Goal: Information Seeking & Learning: Learn about a topic

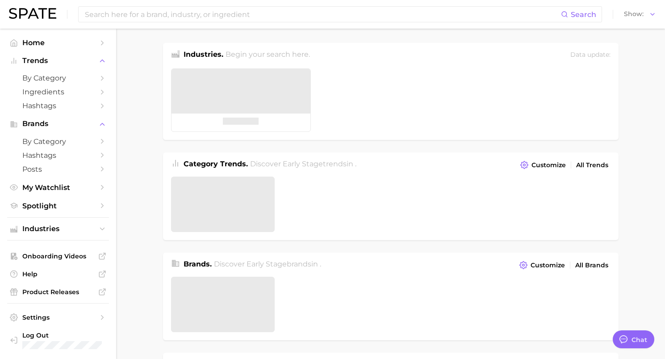
type textarea "x"
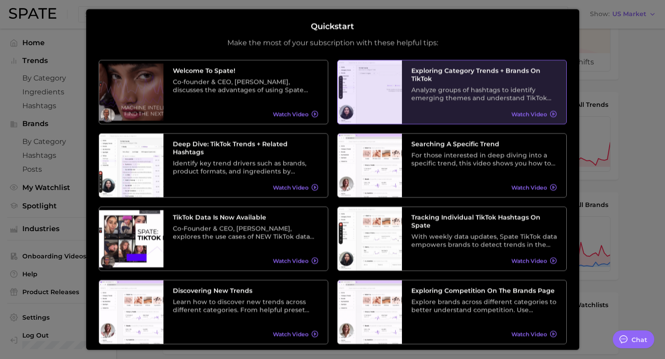
scroll to position [101, 0]
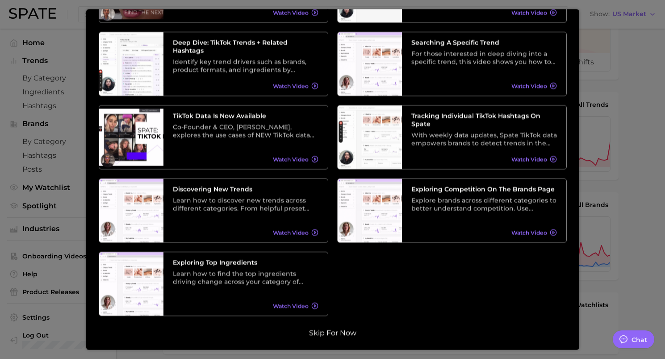
click at [332, 334] on button "Skip for now" at bounding box center [333, 332] width 53 height 9
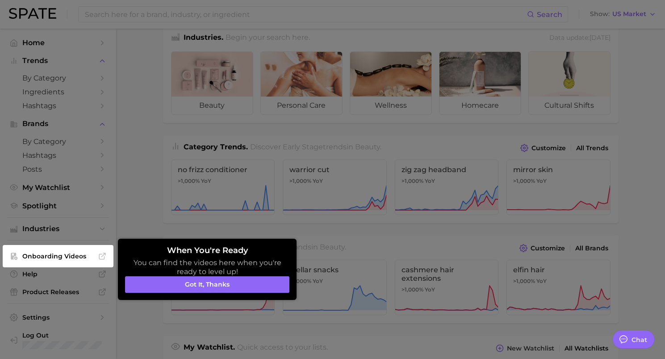
scroll to position [16, 0]
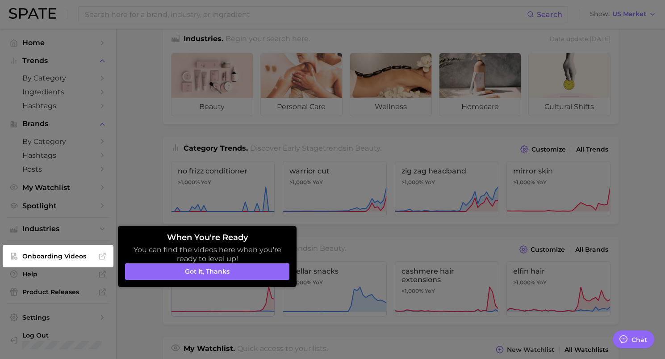
click at [202, 276] on button "Got it, thanks" at bounding box center [207, 271] width 164 height 17
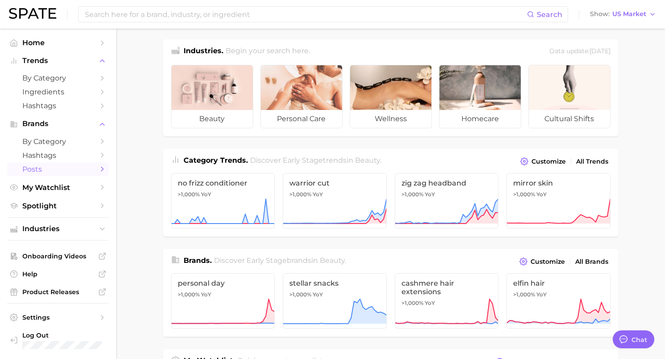
scroll to position [0, 0]
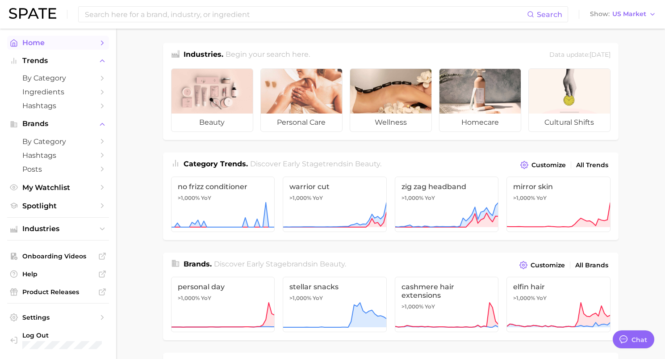
click at [45, 45] on span "Home" at bounding box center [58, 42] width 72 height 8
click at [105, 42] on icon "Sidebar" at bounding box center [102, 43] width 8 height 8
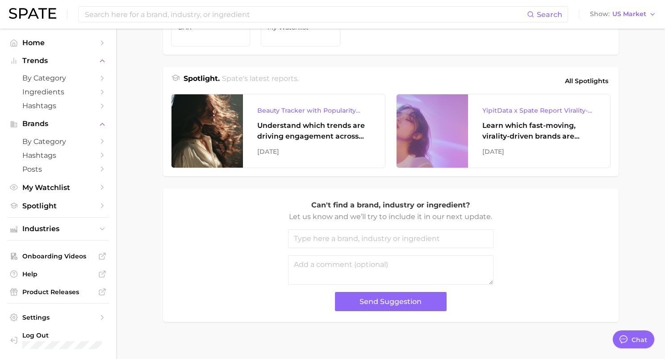
scroll to position [367, 0]
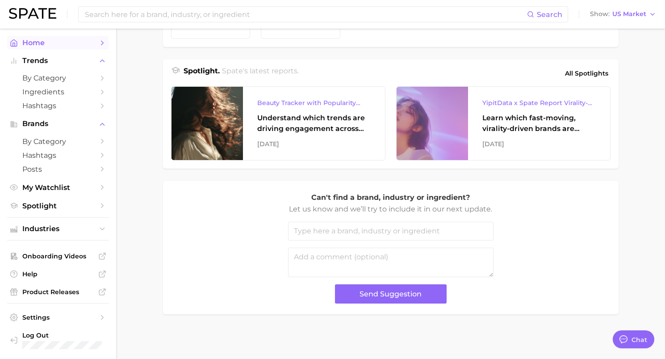
click at [46, 42] on span "Home" at bounding box center [58, 42] width 72 height 8
click at [101, 39] on icon "Sidebar" at bounding box center [102, 43] width 8 height 8
click at [54, 229] on span "Industries" at bounding box center [58, 229] width 72 height 8
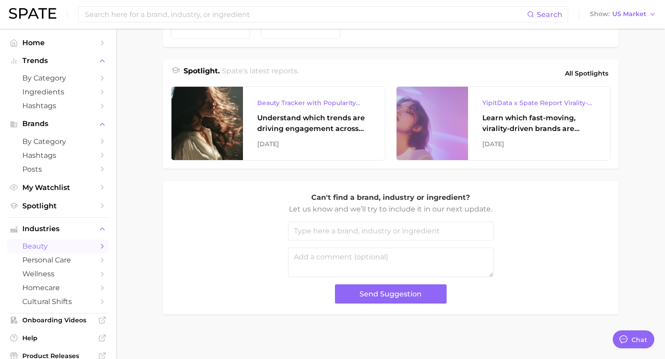
click at [50, 247] on span "beauty" at bounding box center [58, 246] width 72 height 8
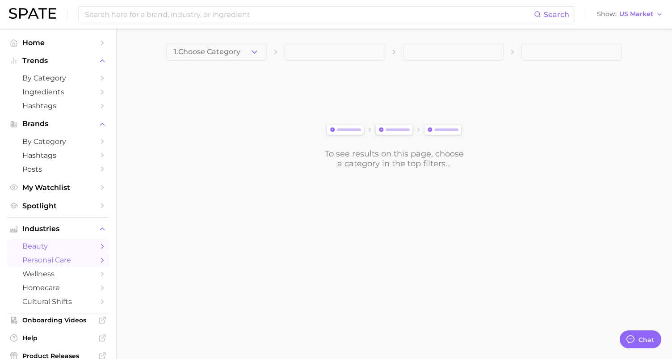
click at [52, 255] on body "Search Show US Market Home Trends by Category Ingredients Hashtags Brands by Ca…" at bounding box center [336, 179] width 672 height 359
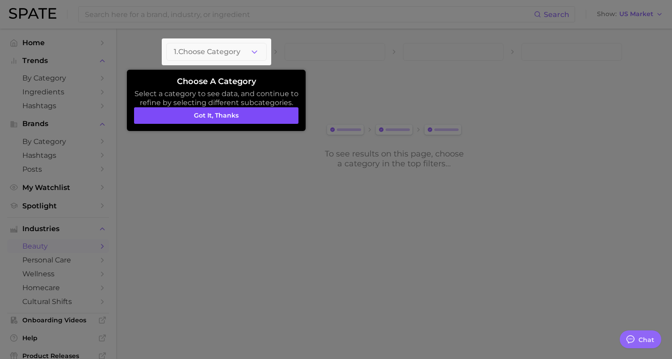
click at [170, 108] on button "Got it, thanks" at bounding box center [216, 115] width 164 height 17
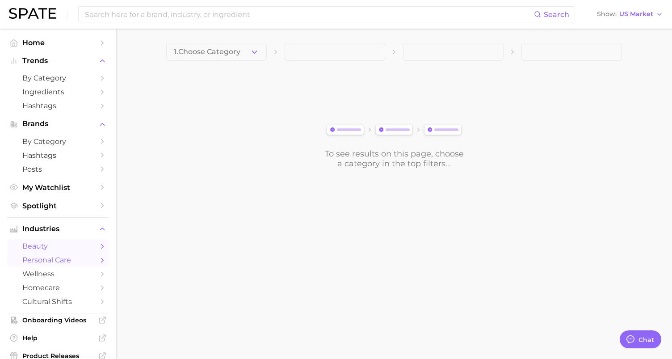
click at [63, 261] on span "personal care" at bounding box center [58, 260] width 72 height 8
click at [98, 260] on icon "Sidebar" at bounding box center [102, 260] width 8 height 8
click at [227, 65] on div "1. Choose Category To see results on this page, choose a category in the top fi…" at bounding box center [394, 106] width 456 height 126
click at [237, 52] on span "1. Choose Category" at bounding box center [207, 52] width 67 height 8
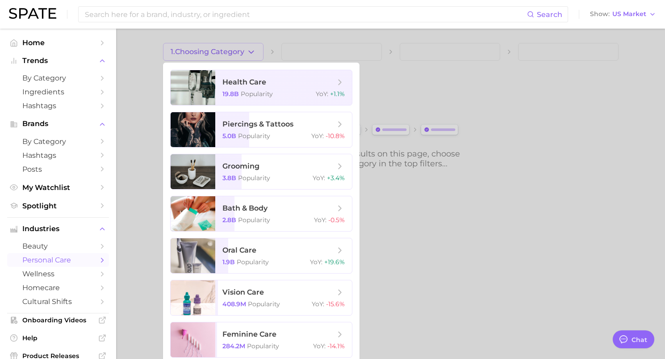
click at [526, 236] on div at bounding box center [332, 179] width 665 height 359
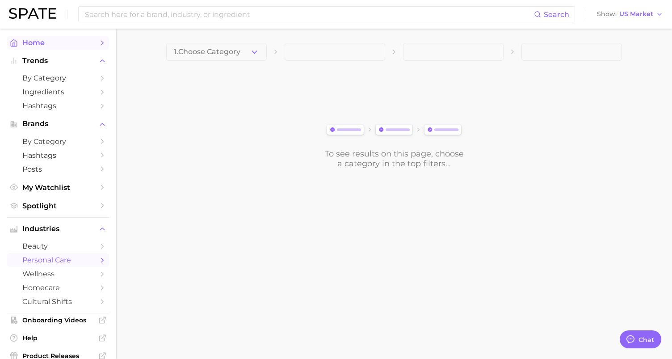
click at [36, 42] on span "Home" at bounding box center [58, 42] width 72 height 8
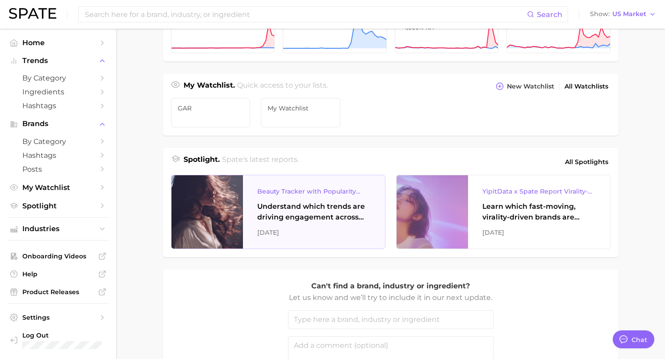
scroll to position [367, 0]
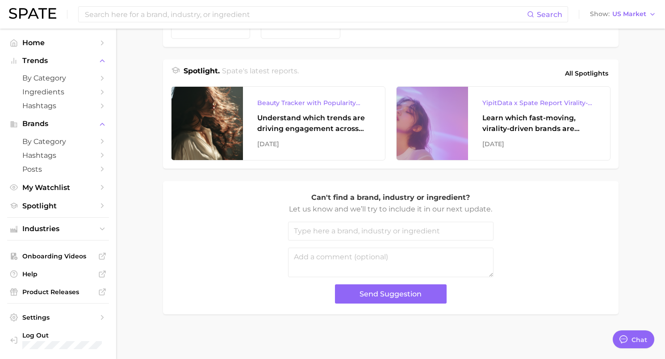
click at [416, 5] on div "Search Show US Market" at bounding box center [333, 14] width 648 height 29
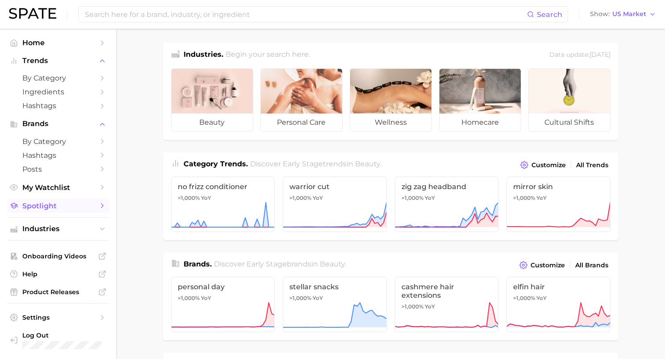
click at [84, 206] on span "Spotlight" at bounding box center [58, 206] width 72 height 8
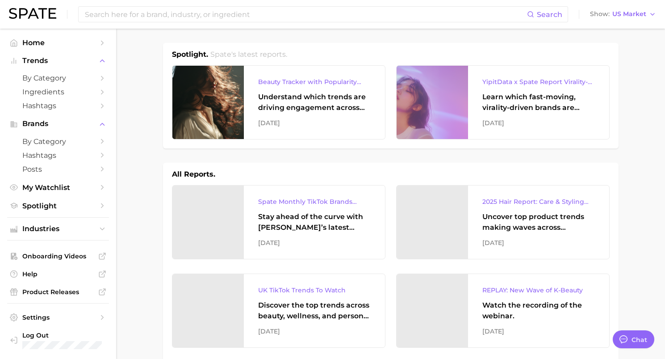
type textarea "x"
click at [98, 207] on icon "Sidebar" at bounding box center [102, 206] width 8 height 8
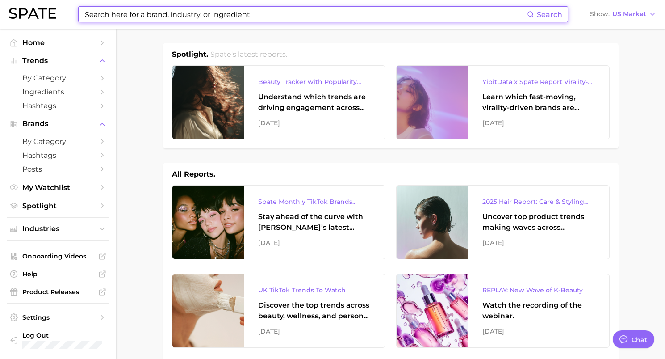
click at [205, 15] on input at bounding box center [305, 14] width 443 height 15
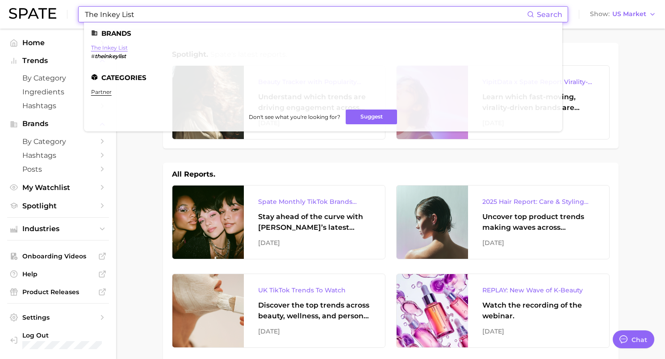
type input "The Inkey List"
click at [107, 46] on link "the inkey list" at bounding box center [109, 47] width 37 height 7
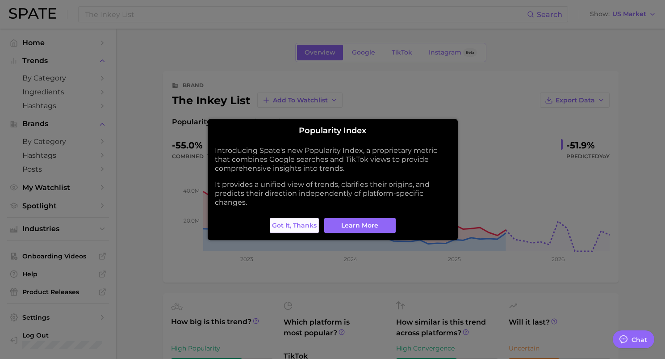
type textarea "x"
click at [307, 223] on span "Got it, thanks" at bounding box center [294, 226] width 45 height 8
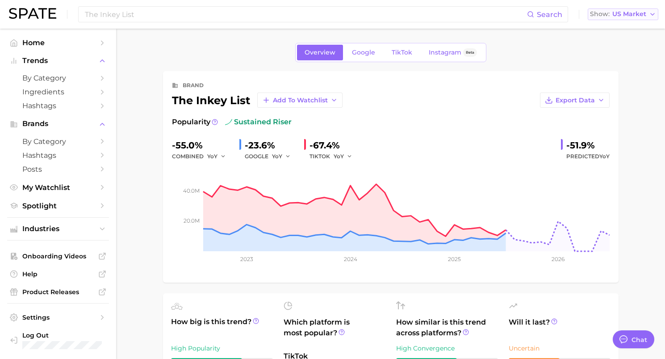
click at [641, 17] on span "US Market" at bounding box center [630, 14] width 34 height 5
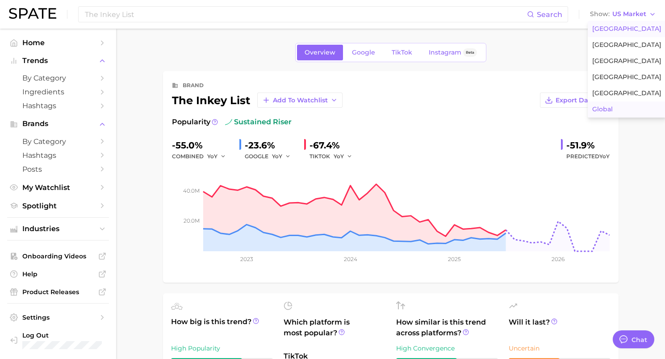
click at [604, 107] on span "Global" at bounding box center [603, 109] width 21 height 8
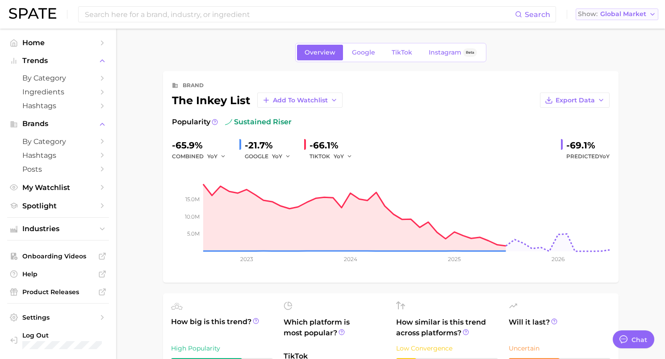
click at [650, 10] on button "Show Global Market" at bounding box center [617, 14] width 83 height 12
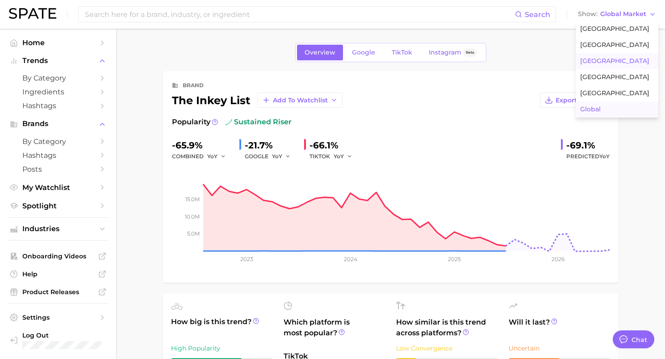
drag, startPoint x: 629, startPoint y: 51, endPoint x: 624, endPoint y: 55, distance: 6.0
click at [624, 55] on div "United States United Kingdom France South Korea Japan Global" at bounding box center [617, 69] width 83 height 97
click at [620, 56] on button "France" at bounding box center [617, 61] width 83 height 16
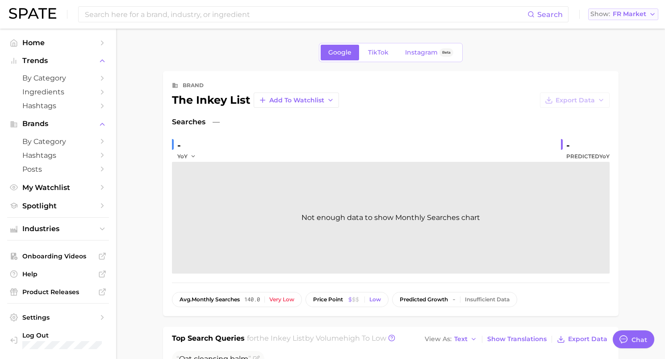
click at [621, 12] on span "FR Market" at bounding box center [630, 14] width 34 height 5
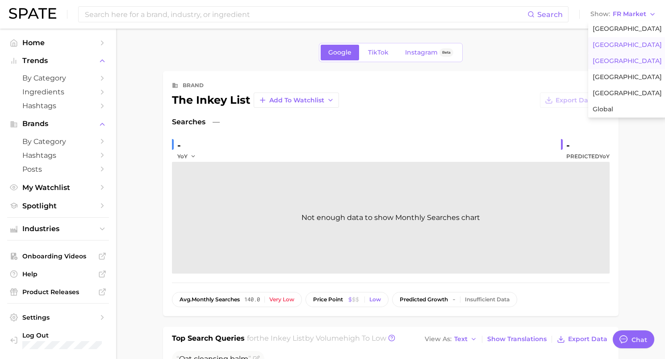
click at [623, 46] on span "United Kingdom" at bounding box center [627, 45] width 69 height 8
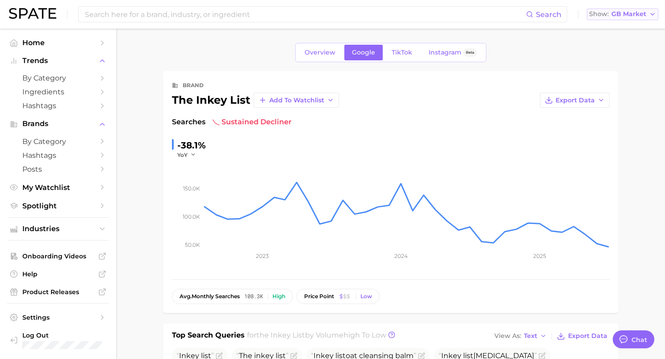
click at [638, 12] on span "GB Market" at bounding box center [629, 14] width 35 height 5
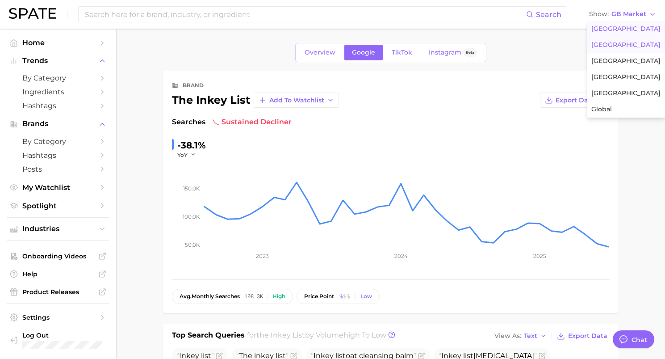
click at [623, 29] on span "United States" at bounding box center [626, 29] width 69 height 8
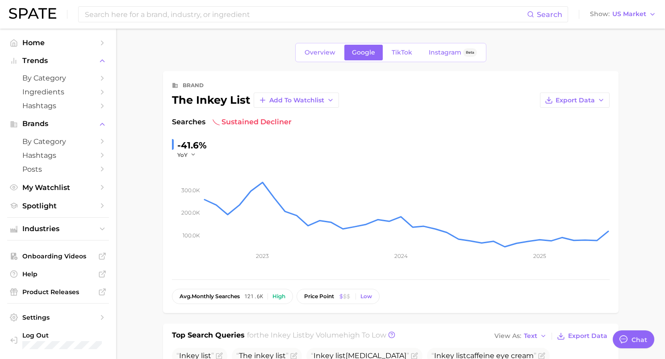
click at [314, 44] on div "Overview Google TikTok Instagram Beta" at bounding box center [390, 52] width 191 height 19
click at [315, 49] on span "Overview" at bounding box center [320, 53] width 31 height 8
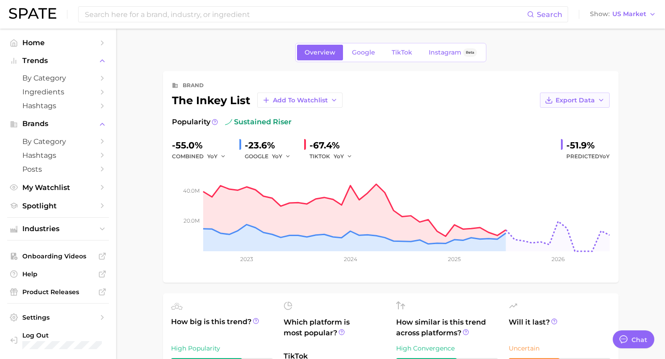
click at [599, 101] on icon "button" at bounding box center [601, 100] width 7 height 7
click at [539, 135] on span "Time Series Image" at bounding box center [557, 133] width 60 height 8
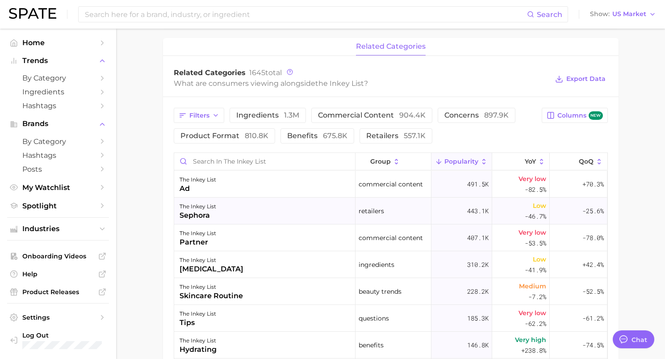
scroll to position [313, 0]
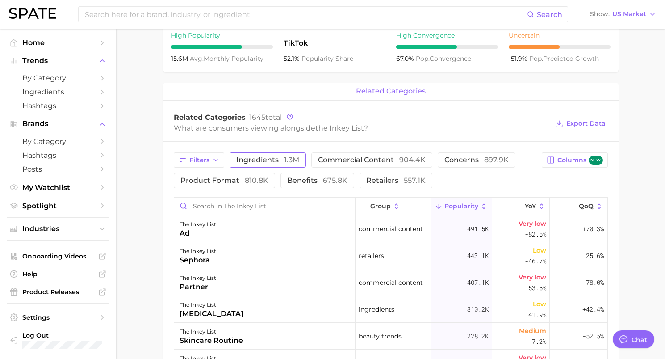
click at [279, 164] on span "ingredients 1.3m" at bounding box center [267, 159] width 63 height 7
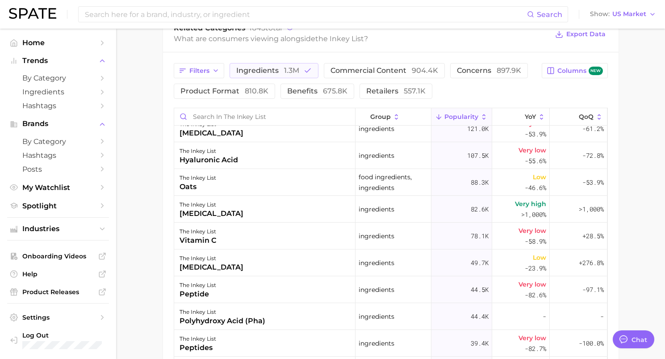
scroll to position [0, 0]
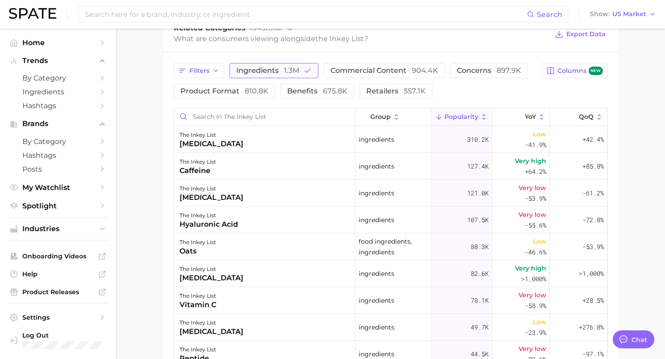
click at [282, 72] on span "ingredients 1.3m" at bounding box center [267, 70] width 63 height 7
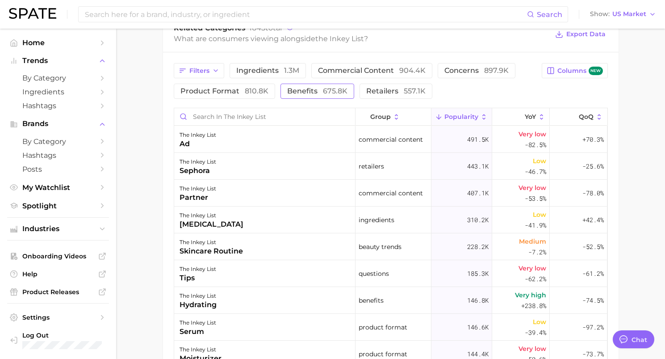
click at [290, 90] on span "benefits 675.8k" at bounding box center [317, 91] width 60 height 7
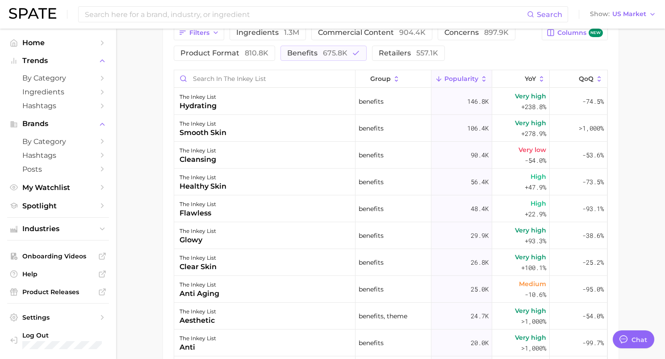
scroll to position [447, 0]
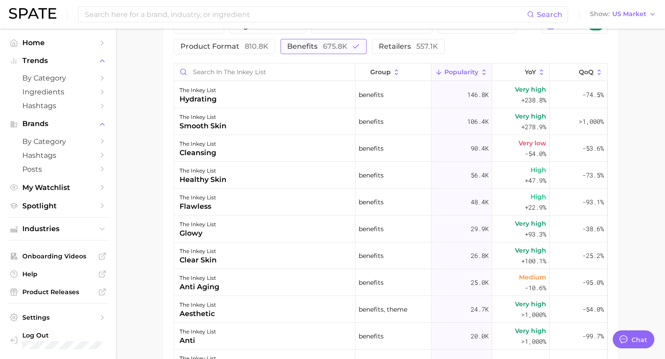
click at [352, 43] on icon "button" at bounding box center [356, 46] width 8 height 8
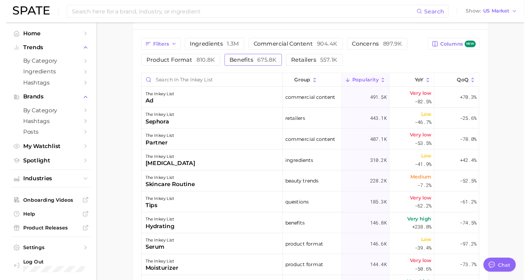
scroll to position [402, 0]
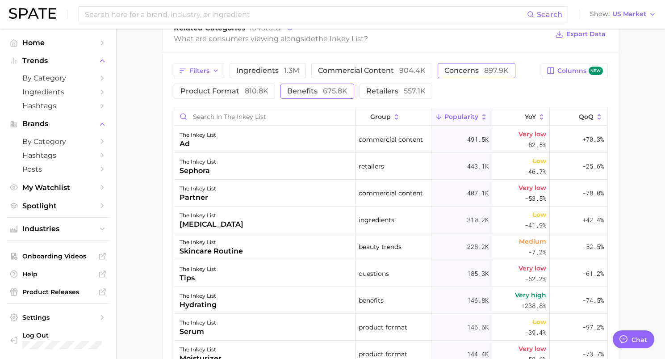
click at [474, 65] on button "concerns 897.9k" at bounding box center [477, 70] width 78 height 15
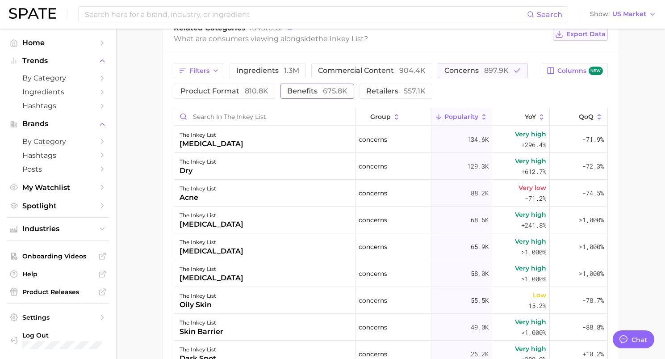
click at [586, 30] on span "Export Data" at bounding box center [586, 34] width 39 height 8
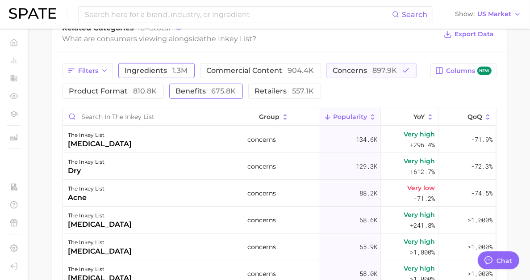
click at [188, 74] on span "ingredients 1.3m" at bounding box center [156, 70] width 63 height 7
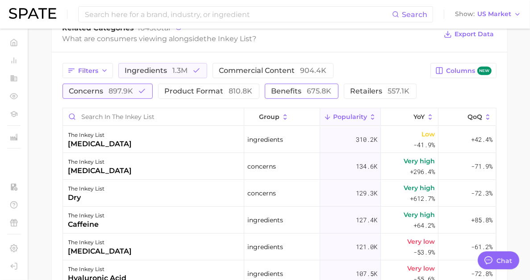
click at [134, 95] on span "concerns 897.9k" at bounding box center [101, 91] width 64 height 7
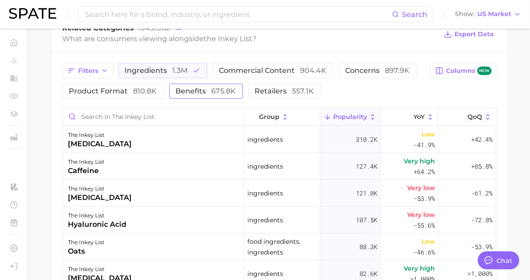
click at [236, 95] on span "benefits 675.8k" at bounding box center [206, 91] width 60 height 7
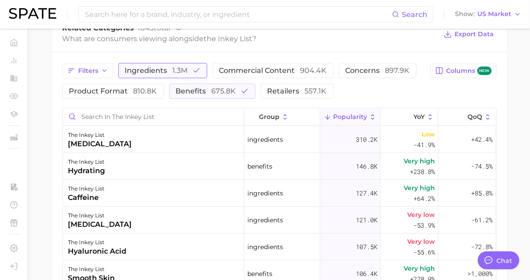
click at [188, 74] on span "ingredients 1.3m" at bounding box center [156, 70] width 63 height 7
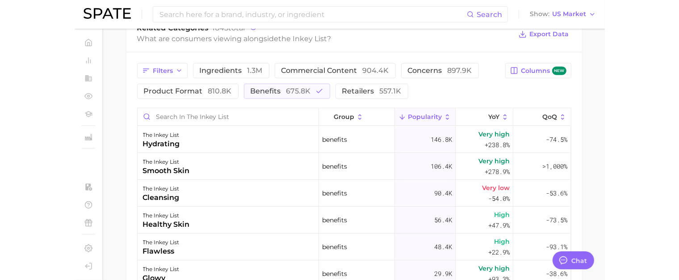
scroll to position [157, 0]
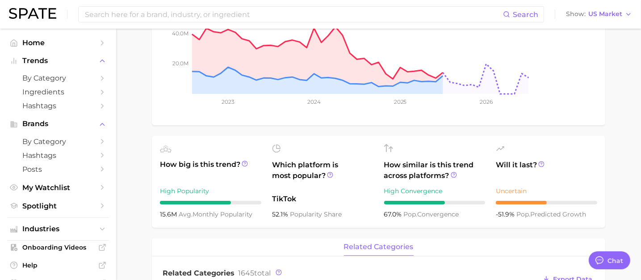
type textarea "x"
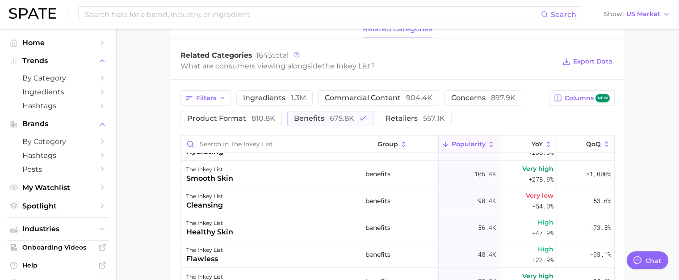
scroll to position [20, 0]
click at [315, 116] on span "benefits 675.8k" at bounding box center [324, 118] width 60 height 7
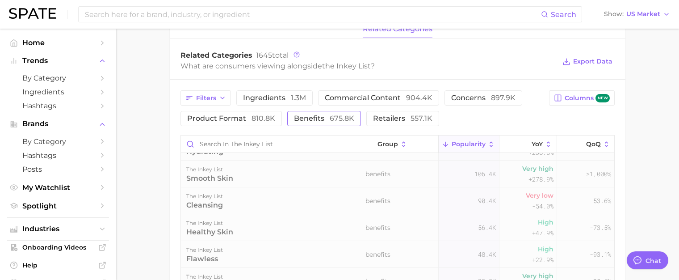
scroll to position [0, 0]
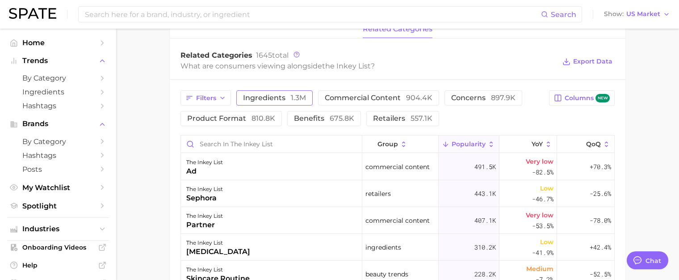
click at [281, 97] on span "ingredients 1.3m" at bounding box center [274, 97] width 63 height 7
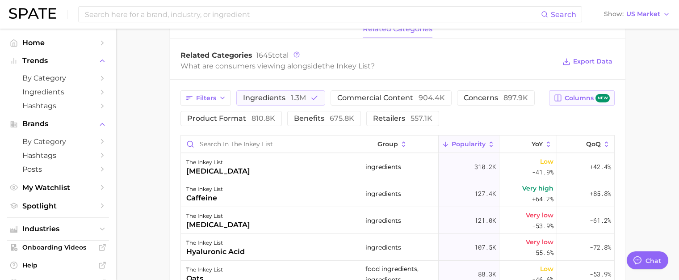
click at [593, 99] on span "Columns new" at bounding box center [587, 98] width 45 height 8
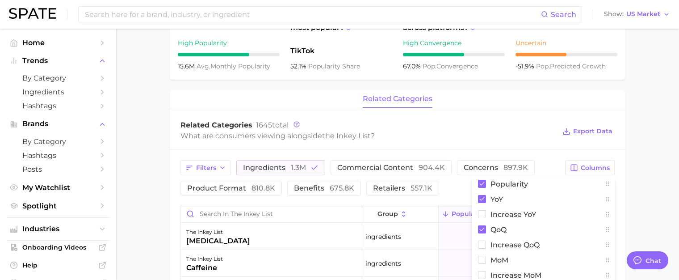
click at [508, 130] on div "What are consumers viewing alongside the inkey list ?" at bounding box center [368, 136] width 375 height 12
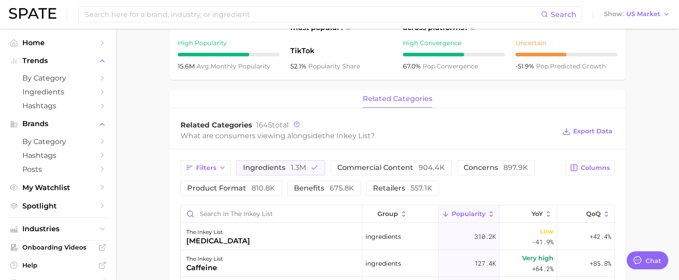
scroll to position [364, 0]
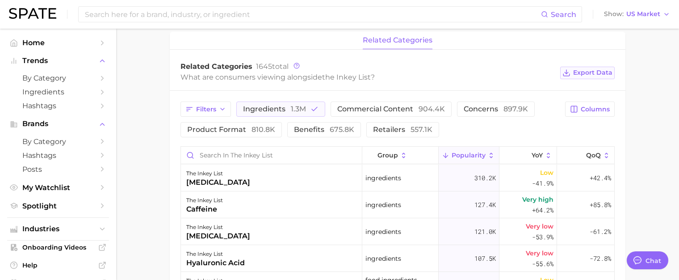
click at [595, 73] on span "Export Data" at bounding box center [592, 73] width 39 height 8
click at [616, 95] on div "Filters ingredients 1.3m commercial content 904.4k concerns 897.9k product form…" at bounding box center [398, 264] width 456 height 346
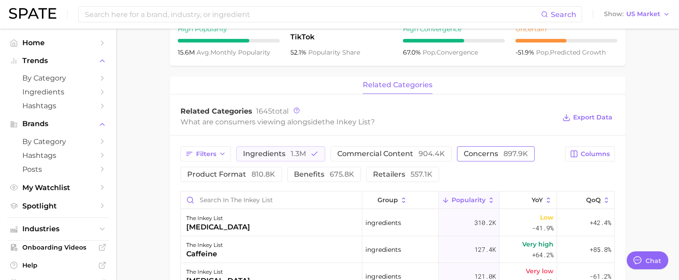
click at [483, 156] on span "concerns 897.9k" at bounding box center [496, 153] width 64 height 7
click at [274, 147] on button "ingredients 1.3m" at bounding box center [280, 153] width 89 height 15
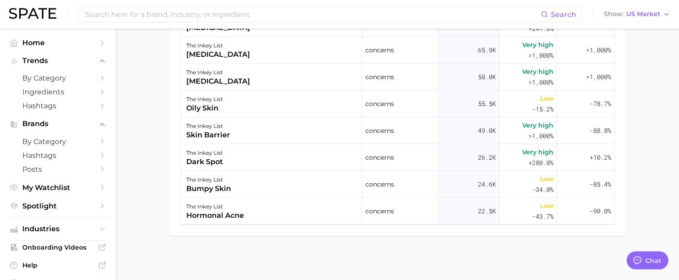
scroll to position [0, 0]
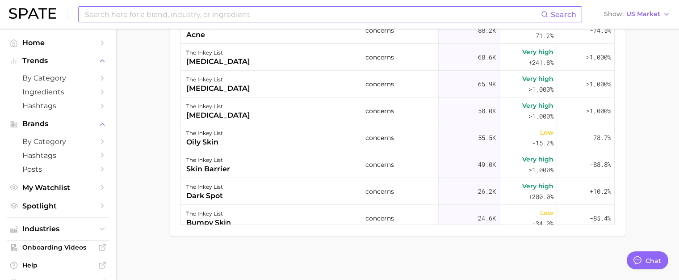
click at [290, 15] on input at bounding box center [312, 14] width 457 height 15
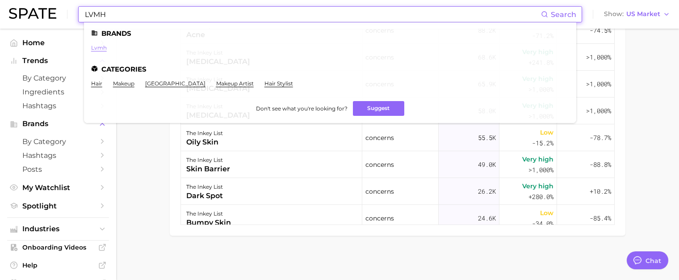
type input "LVMH"
click at [97, 48] on link "lvmh" at bounding box center [99, 47] width 16 height 7
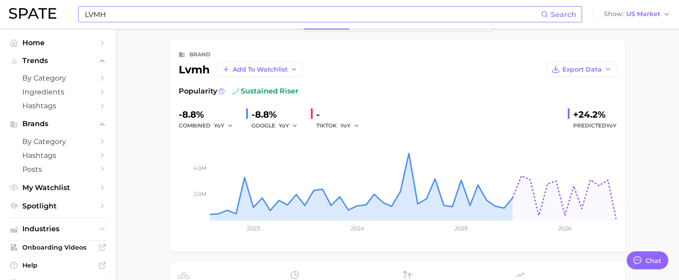
scroll to position [45, 0]
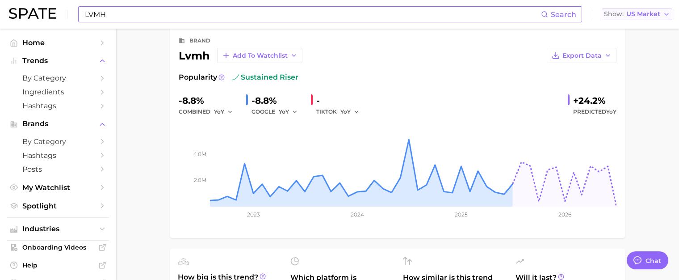
click at [643, 16] on span "US Market" at bounding box center [644, 14] width 34 height 5
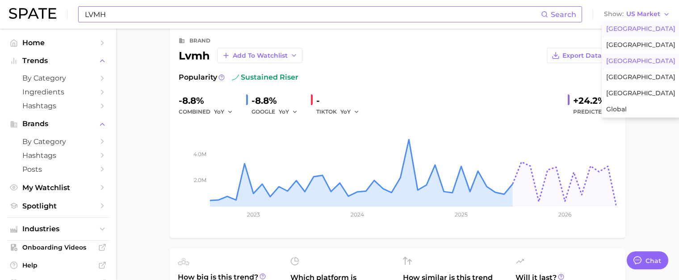
click at [617, 61] on span "France" at bounding box center [640, 61] width 69 height 8
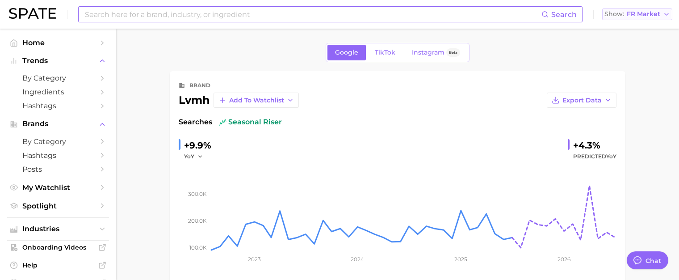
click at [638, 18] on button "Show FR Market" at bounding box center [637, 14] width 70 height 12
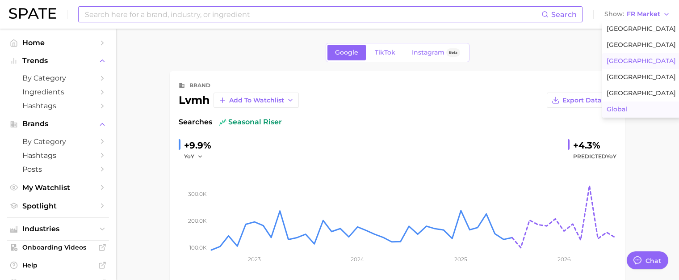
click at [634, 109] on button "Global" at bounding box center [641, 109] width 78 height 16
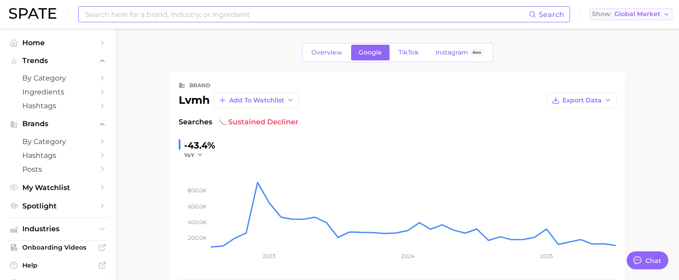
click at [631, 18] on button "Show Global Market" at bounding box center [631, 14] width 83 height 12
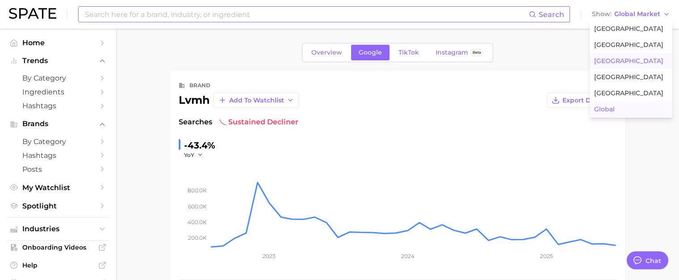
click at [628, 63] on button "France" at bounding box center [631, 61] width 83 height 16
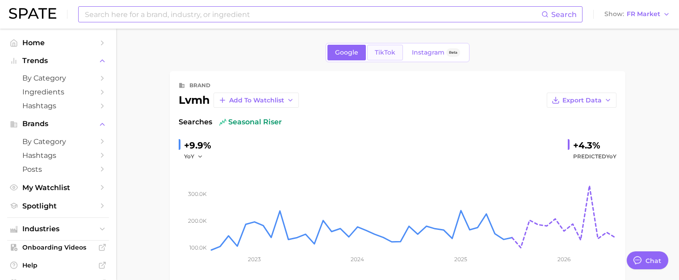
click at [378, 52] on span "TikTok" at bounding box center [385, 53] width 21 height 8
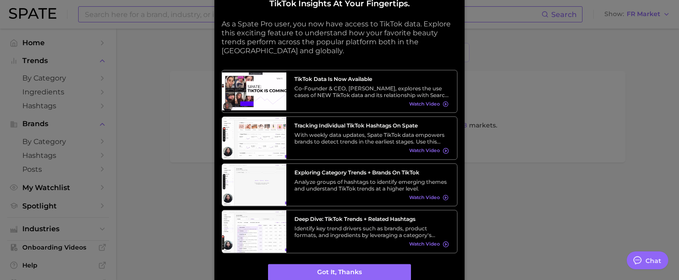
click at [534, 113] on div at bounding box center [339, 140] width 679 height 280
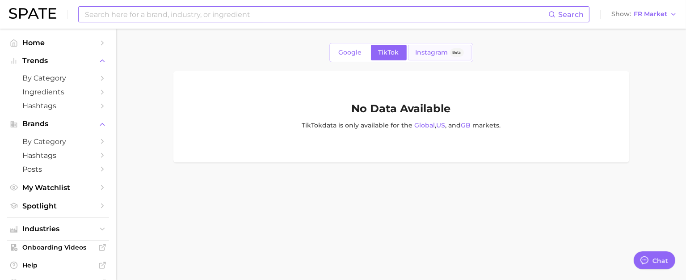
click at [425, 51] on span "Instagram" at bounding box center [432, 53] width 33 height 8
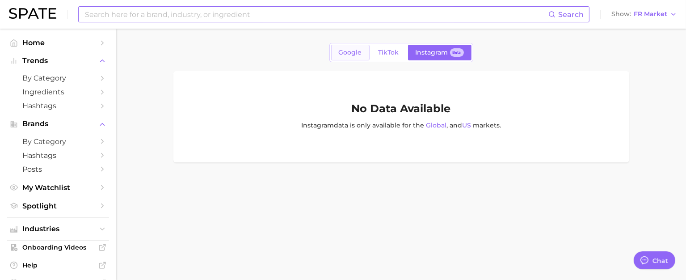
click at [353, 54] on span "Google" at bounding box center [350, 53] width 23 height 8
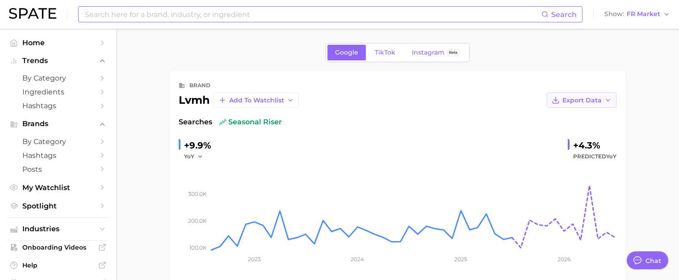
click at [586, 99] on span "Export Data" at bounding box center [582, 101] width 39 height 8
click at [559, 134] on span "Time Series Image" at bounding box center [564, 133] width 60 height 8
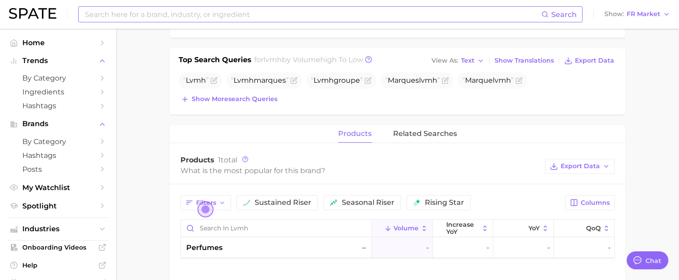
scroll to position [313, 0]
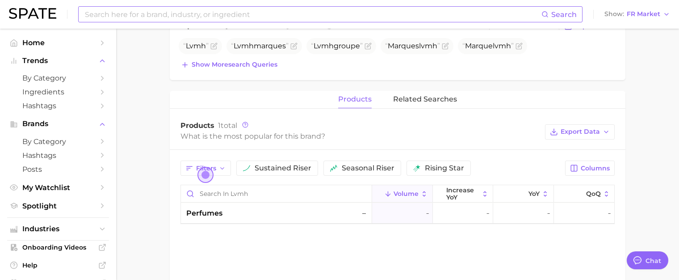
click at [409, 121] on div "Products 1 total" at bounding box center [361, 125] width 360 height 9
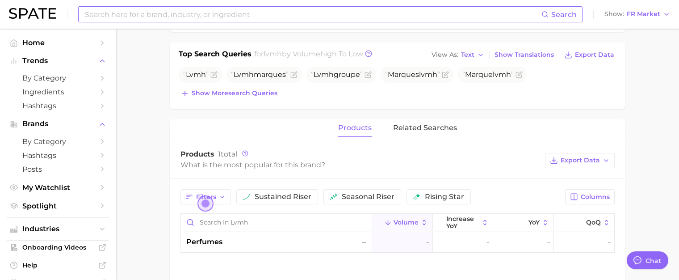
scroll to position [358, 0]
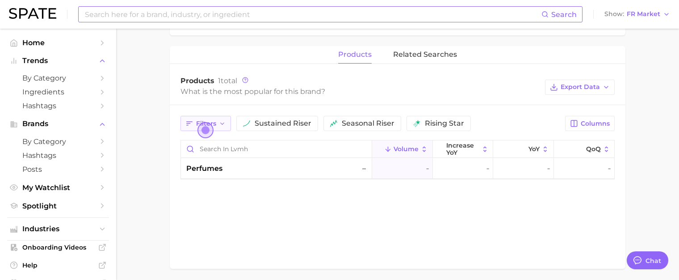
click at [220, 124] on icon "button" at bounding box center [222, 123] width 7 height 7
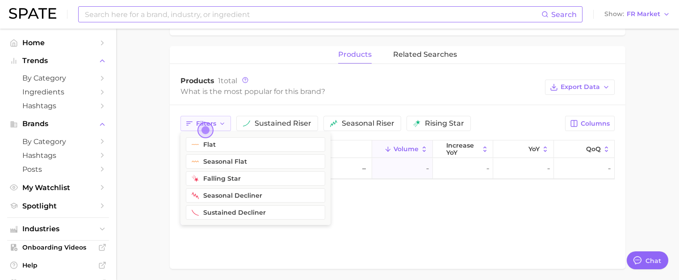
click at [220, 124] on icon "button" at bounding box center [222, 123] width 7 height 7
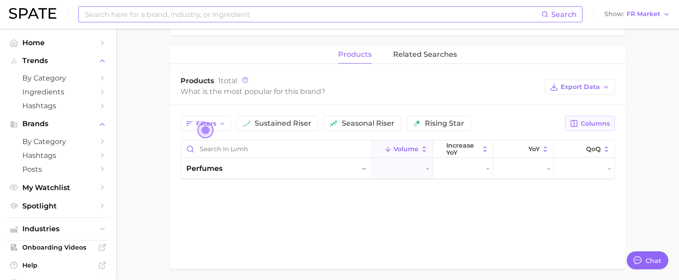
click at [602, 121] on span "Columns" at bounding box center [595, 124] width 29 height 8
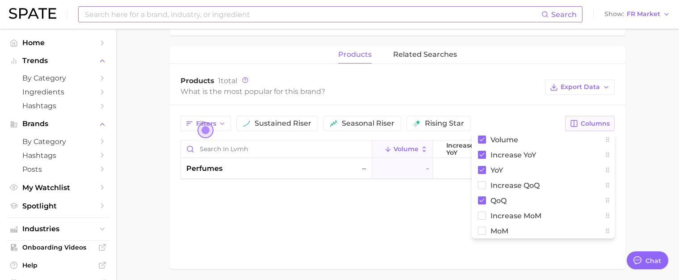
click at [600, 118] on button "Columns" at bounding box center [590, 123] width 50 height 15
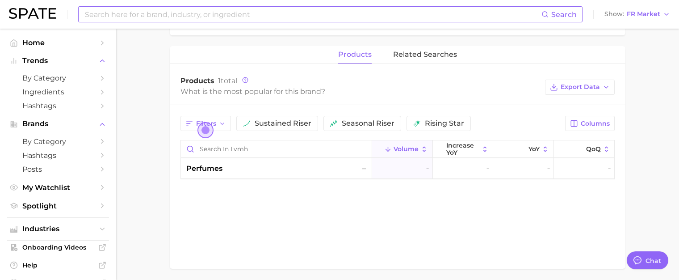
click at [467, 95] on div "What is the most popular for this brand?" at bounding box center [361, 91] width 360 height 12
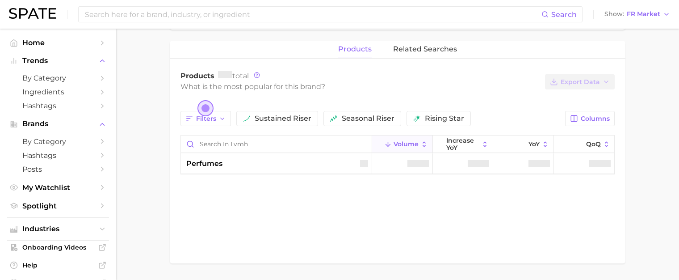
scroll to position [358, 0]
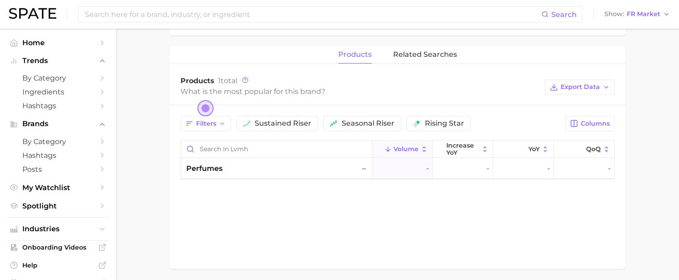
click at [202, 109] on span "Open the dialog" at bounding box center [206, 108] width 16 height 16
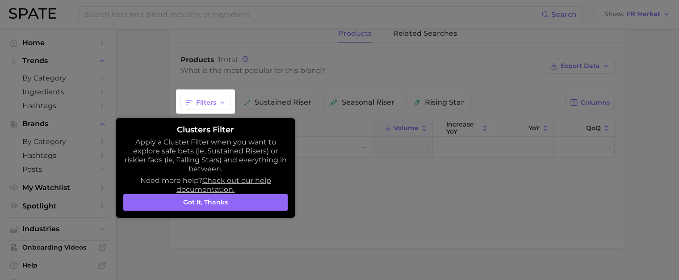
scroll to position [390, 0]
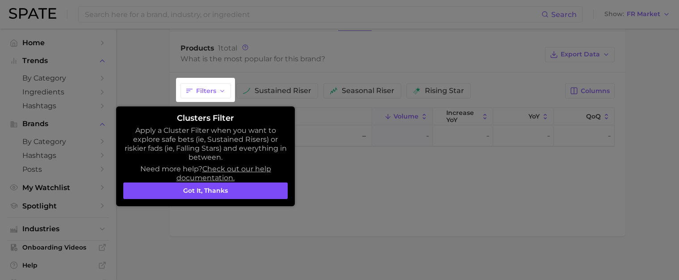
click at [245, 195] on button "Got it, thanks" at bounding box center [205, 190] width 164 height 17
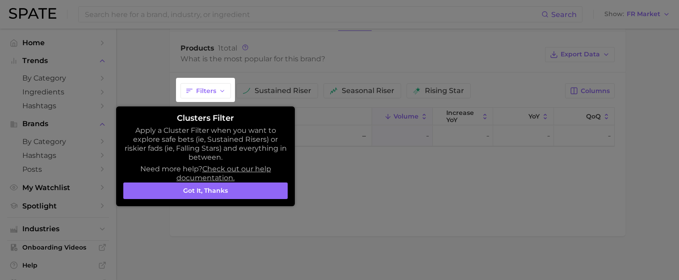
scroll to position [390, 0]
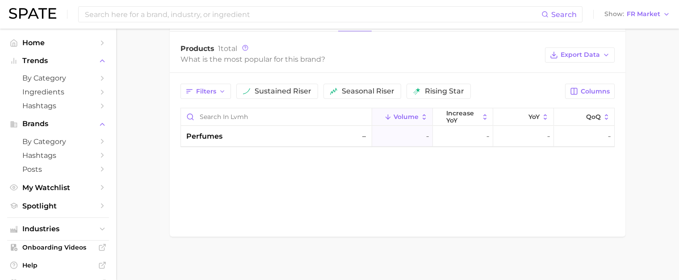
click at [652, 21] on div "Search Show FR Market" at bounding box center [339, 14] width 661 height 29
click at [649, 17] on span "FR Market" at bounding box center [644, 14] width 34 height 5
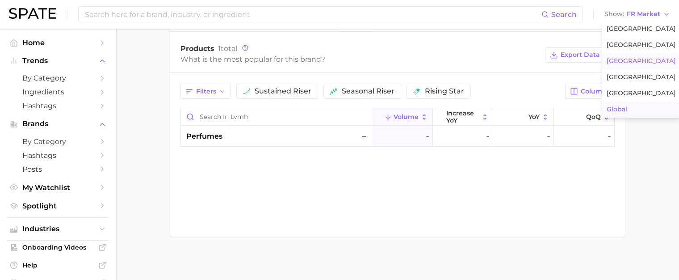
click at [626, 109] on span "Global" at bounding box center [617, 109] width 21 height 8
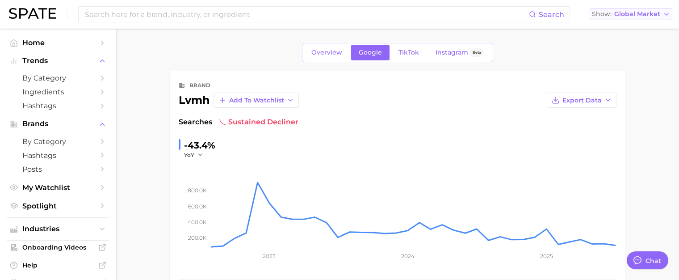
click at [636, 15] on span "Global Market" at bounding box center [638, 14] width 46 height 5
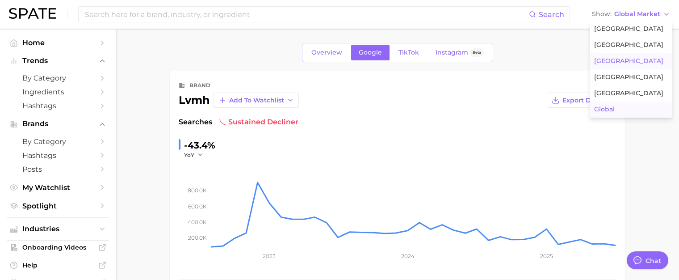
click at [623, 64] on button "France" at bounding box center [631, 61] width 83 height 16
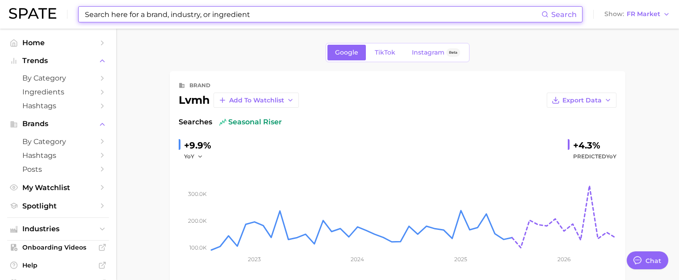
click at [194, 9] on input at bounding box center [313, 14] width 458 height 15
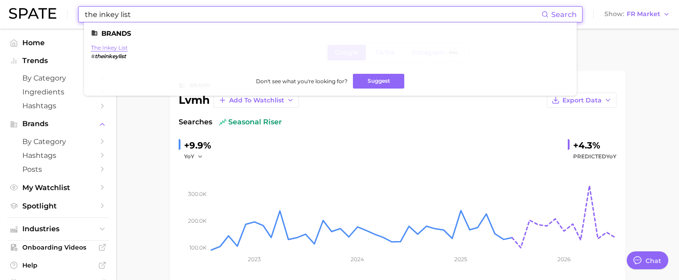
type input "the inkey list"
click at [98, 47] on link "the inkey list" at bounding box center [109, 47] width 37 height 7
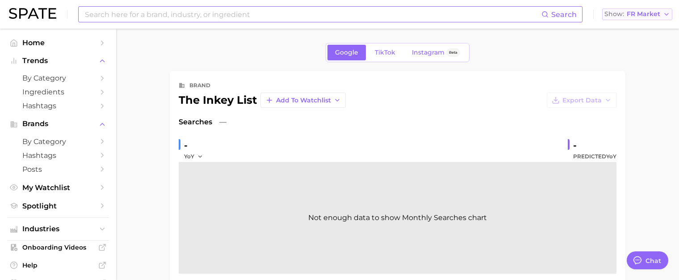
click at [623, 12] on span "Show" at bounding box center [615, 14] width 20 height 5
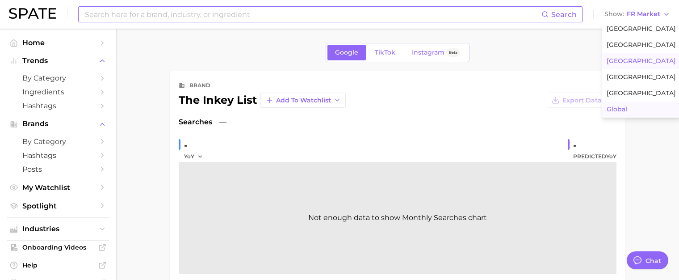
click at [635, 108] on button "Global" at bounding box center [641, 109] width 78 height 16
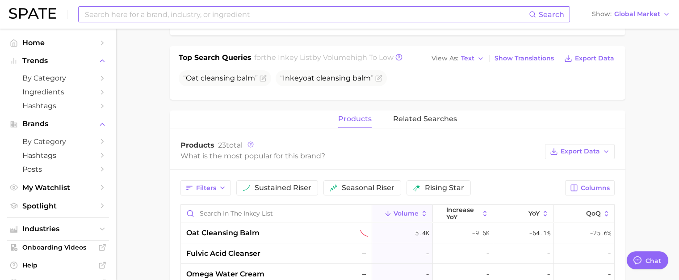
scroll to position [268, 0]
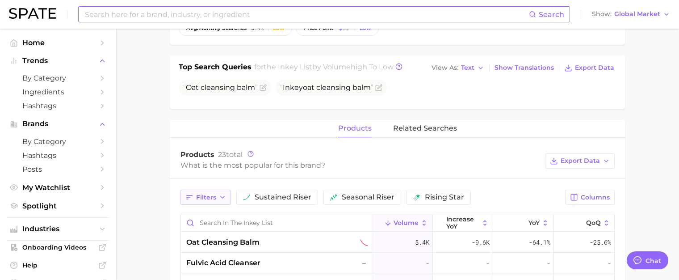
click at [220, 195] on icon "button" at bounding box center [222, 197] width 7 height 7
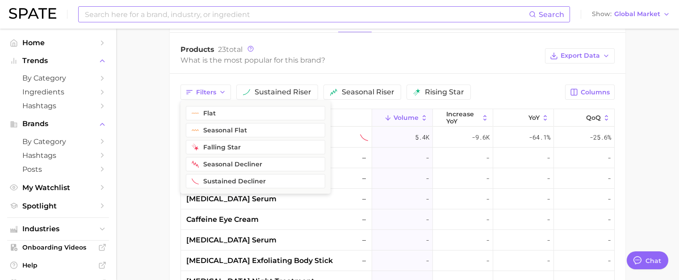
scroll to position [358, 0]
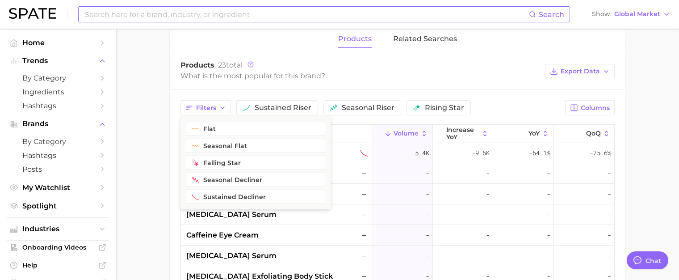
click at [156, 174] on main "Overview Google TikTok Instagram Beta brand the inkey list Add to Watchlist Exp…" at bounding box center [397, 65] width 563 height 788
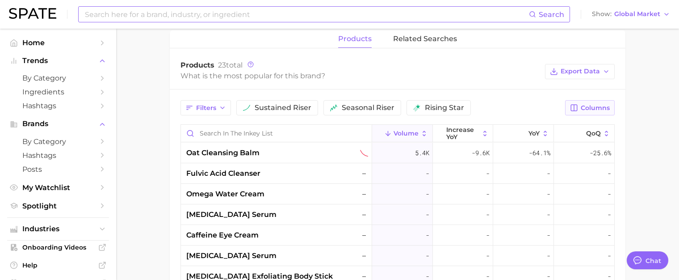
click at [602, 112] on button "Columns" at bounding box center [590, 107] width 50 height 15
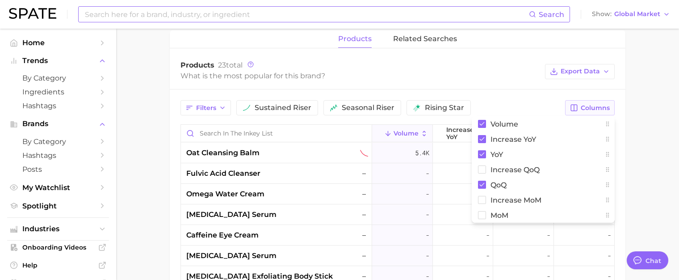
click at [599, 112] on button "Columns" at bounding box center [590, 107] width 50 height 15
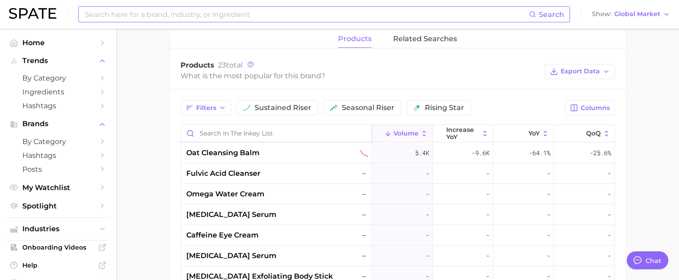
click at [219, 139] on input "Search in the inkey list" at bounding box center [276, 133] width 191 height 17
click at [425, 36] on span "related searches" at bounding box center [425, 39] width 64 height 8
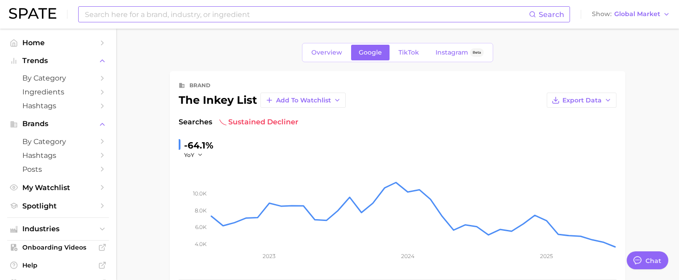
scroll to position [0, 0]
click at [621, 17] on span "Global Market" at bounding box center [638, 14] width 46 height 5
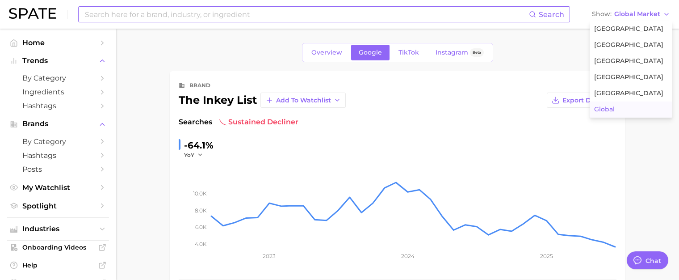
click at [297, 25] on div "Search Show Global Market United States United Kingdom France South Korea Japan…" at bounding box center [339, 14] width 661 height 29
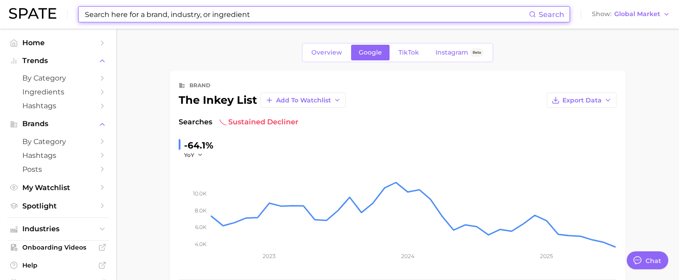
click at [295, 19] on input at bounding box center [306, 14] width 445 height 15
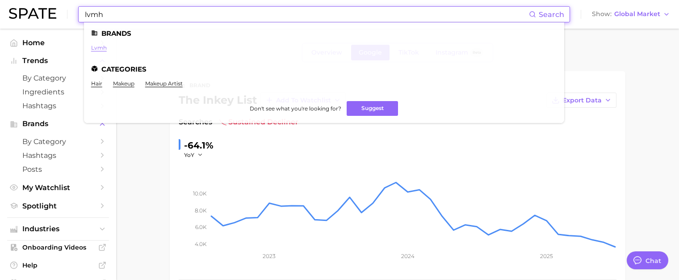
type input "lvmh"
click at [105, 46] on link "lvmh" at bounding box center [99, 47] width 16 height 7
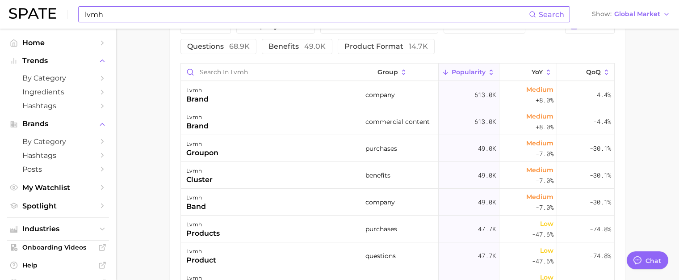
scroll to position [402, 0]
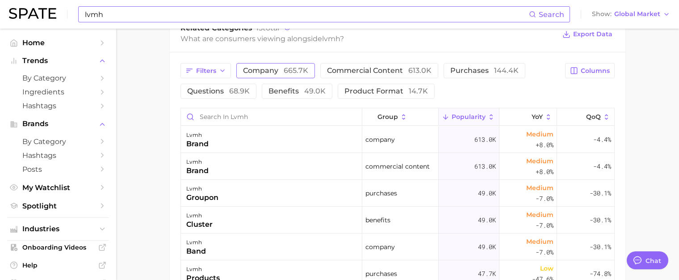
click at [273, 74] on span "company 665.7k" at bounding box center [275, 70] width 65 height 7
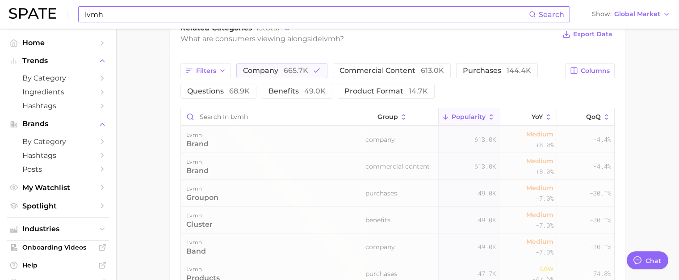
scroll to position [384, 0]
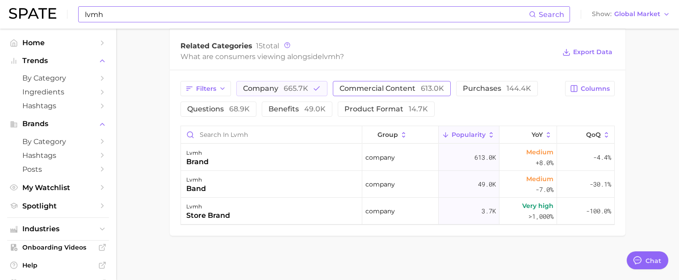
click at [354, 88] on span "commercial content 613.0k" at bounding box center [392, 88] width 105 height 7
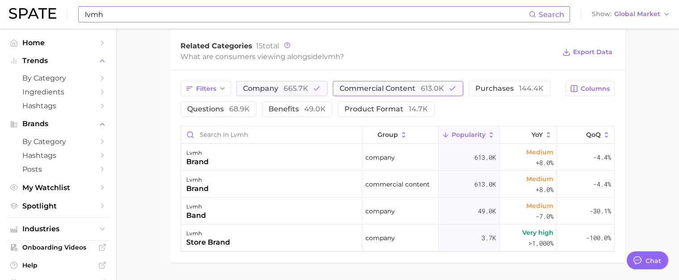
click at [354, 85] on span "commercial content 613.0k" at bounding box center [392, 88] width 105 height 7
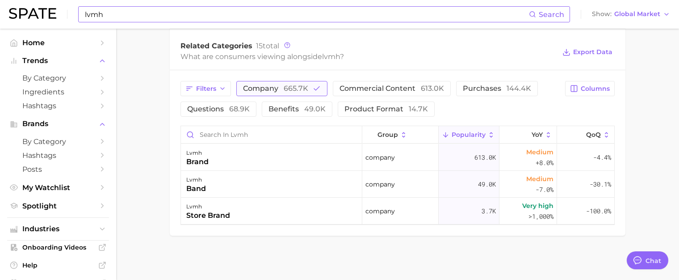
click at [267, 86] on span "company 665.7k" at bounding box center [275, 88] width 65 height 7
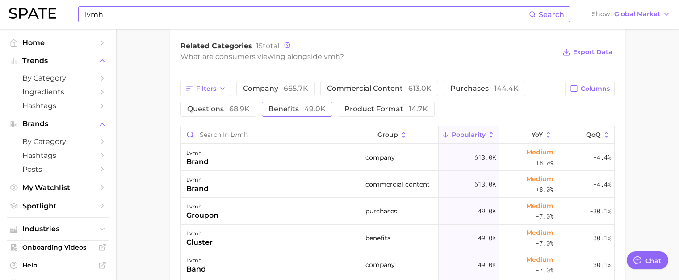
click at [302, 115] on button "benefits 49.0k" at bounding box center [297, 108] width 71 height 15
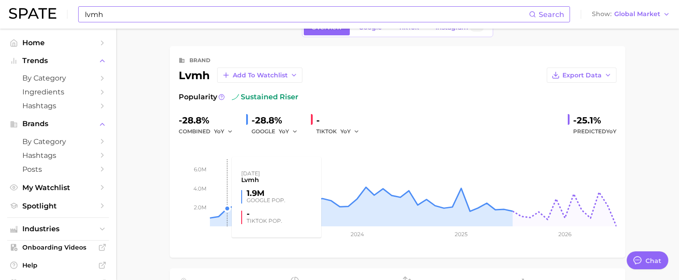
scroll to position [0, 0]
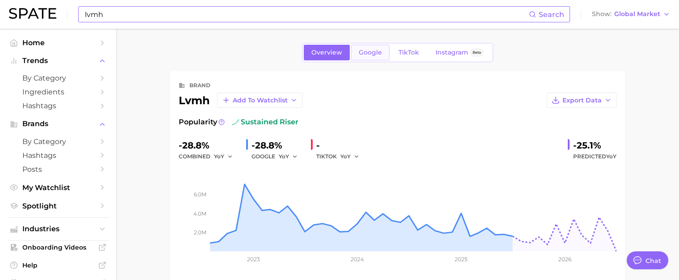
click at [370, 53] on span "Google" at bounding box center [370, 53] width 23 height 8
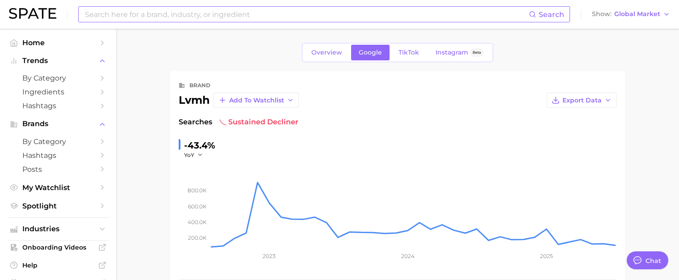
click at [333, 54] on span "Overview" at bounding box center [326, 53] width 31 height 8
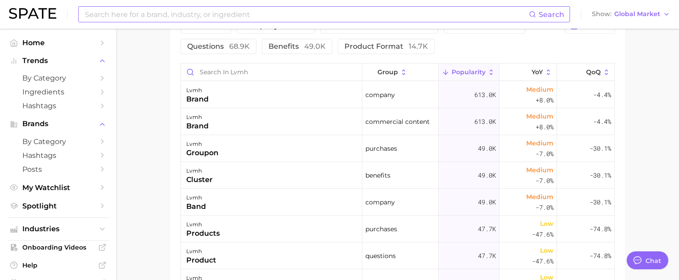
scroll to position [358, 0]
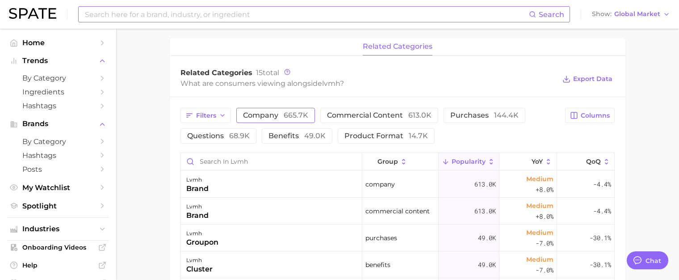
click at [284, 113] on span "665.7k" at bounding box center [296, 115] width 25 height 8
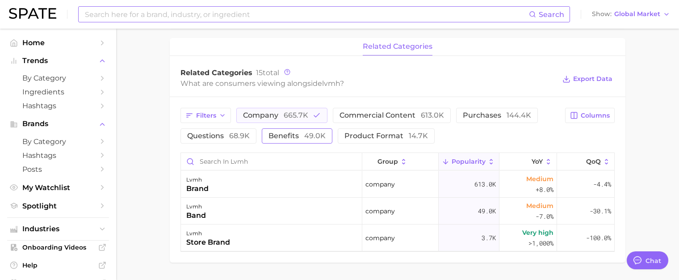
click at [286, 130] on button "benefits 49.0k" at bounding box center [297, 135] width 71 height 15
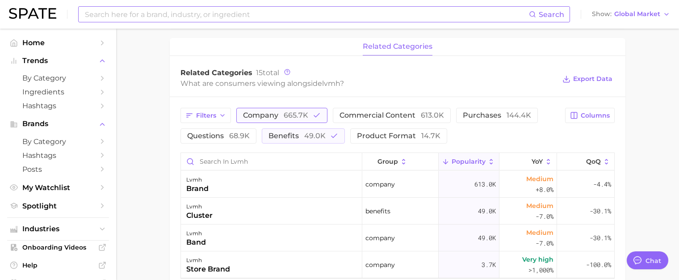
click at [300, 117] on span "665.7k" at bounding box center [296, 115] width 25 height 8
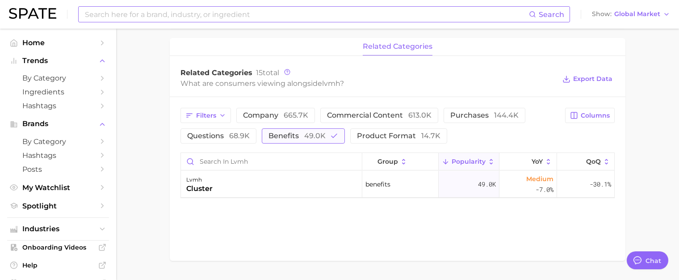
click at [304, 135] on span "49.0k" at bounding box center [314, 135] width 21 height 8
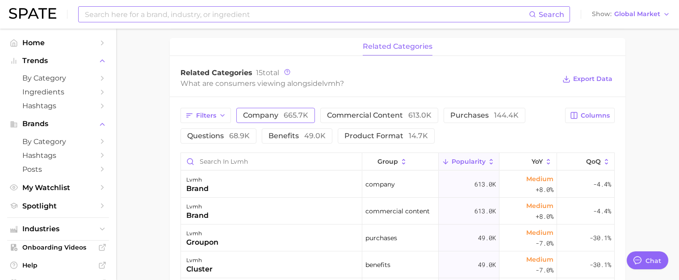
click at [240, 114] on button "company 665.7k" at bounding box center [275, 115] width 79 height 15
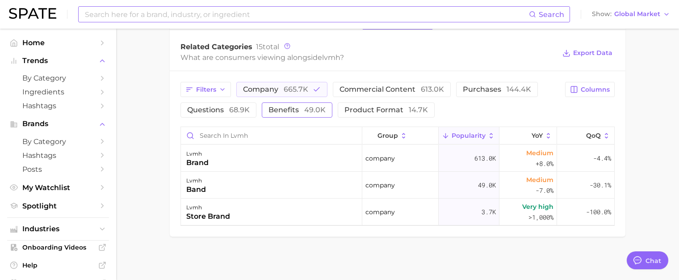
scroll to position [384, 0]
click at [358, 91] on span "commercial content 613.0k" at bounding box center [392, 88] width 105 height 7
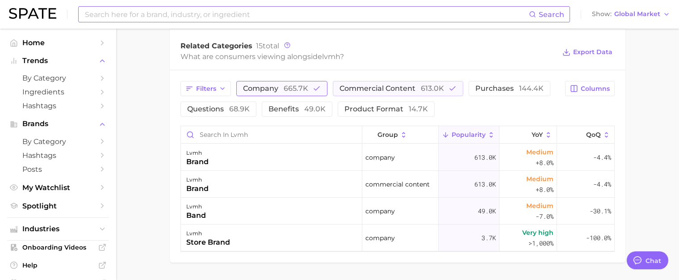
click at [261, 93] on button "company 665.7k" at bounding box center [281, 88] width 91 height 15
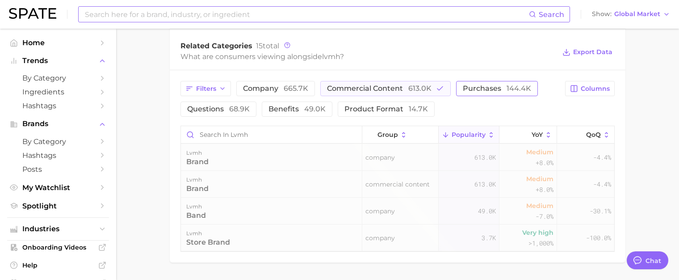
scroll to position [383, 0]
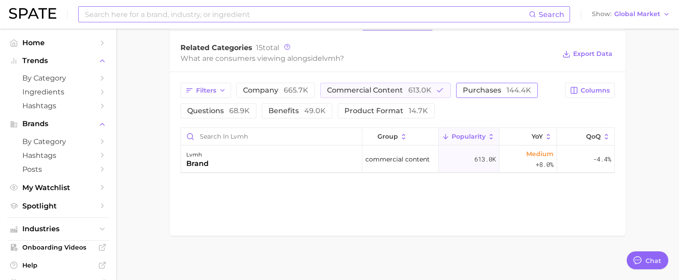
click at [476, 83] on button "purchases 144.4k" at bounding box center [497, 90] width 82 height 15
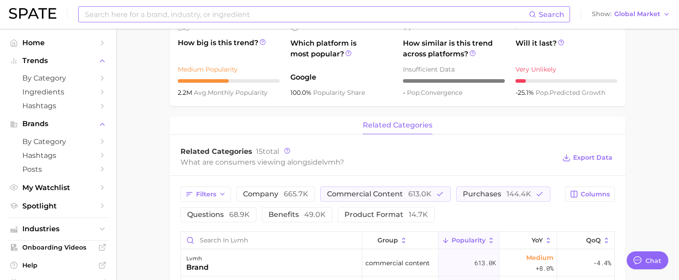
scroll to position [278, 0]
click at [354, 191] on span "commercial content 613.0k" at bounding box center [379, 194] width 105 height 7
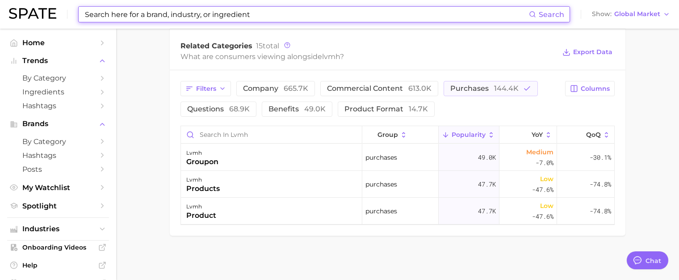
click at [225, 17] on input at bounding box center [306, 14] width 445 height 15
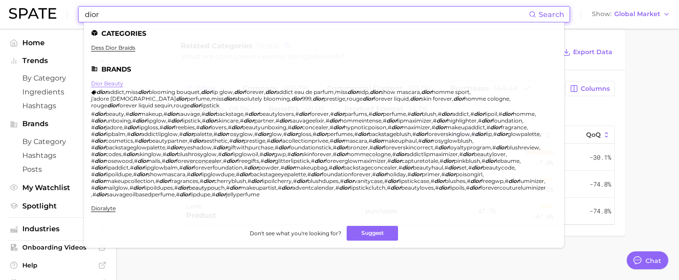
type input "dior"
click at [111, 85] on link "dior beauty" at bounding box center [107, 83] width 32 height 7
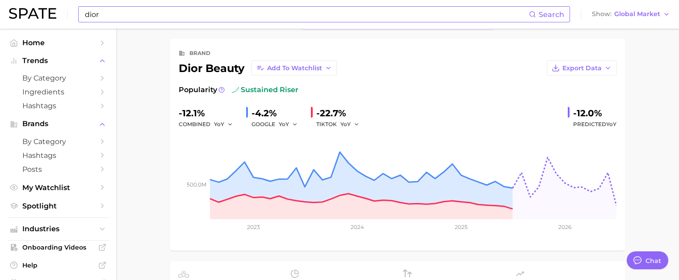
scroll to position [29, 0]
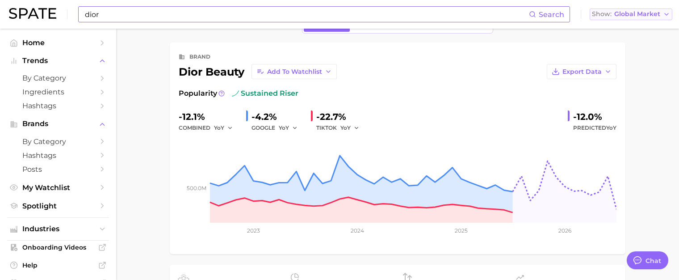
click at [651, 12] on span "Global Market" at bounding box center [638, 14] width 46 height 5
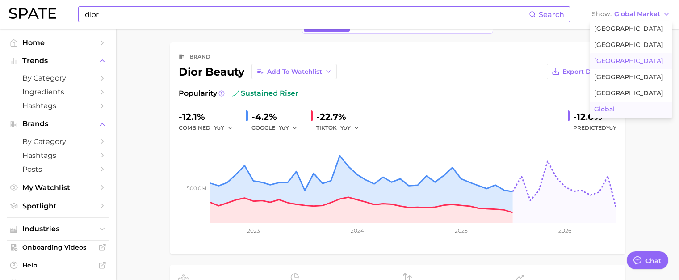
click at [632, 59] on button "France" at bounding box center [631, 61] width 83 height 16
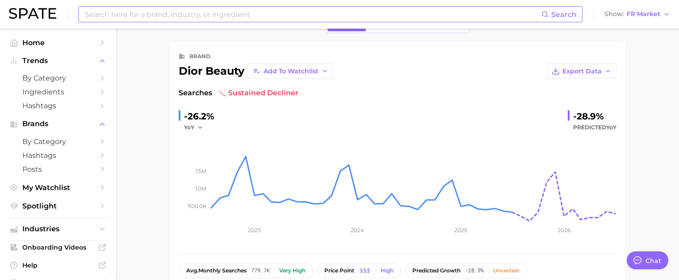
scroll to position [45, 0]
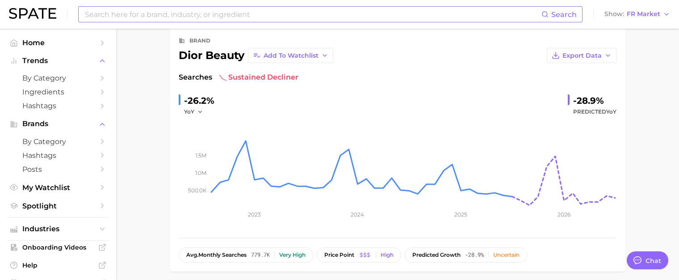
drag, startPoint x: 129, startPoint y: 130, endPoint x: 130, endPoint y: 137, distance: 7.2
click at [593, 52] on span "Export Data" at bounding box center [582, 56] width 39 height 8
click at [541, 84] on span "Time Series Image" at bounding box center [564, 88] width 60 height 8
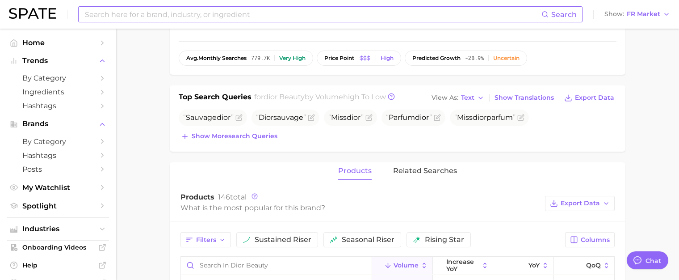
scroll to position [239, 0]
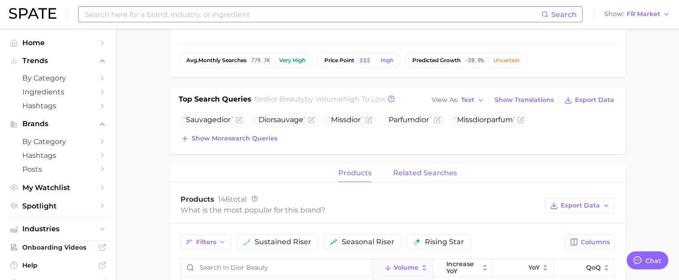
click at [432, 172] on span "related searches" at bounding box center [425, 173] width 64 height 8
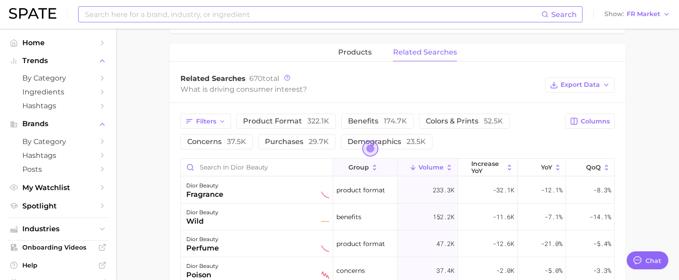
scroll to position [418, 0]
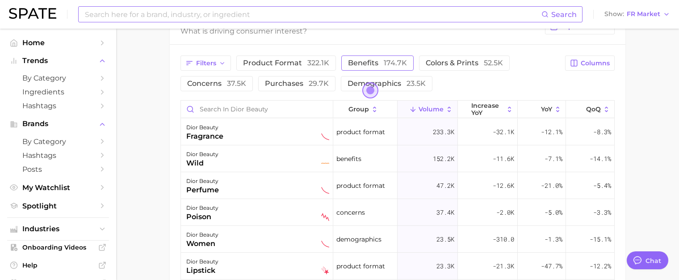
click at [389, 60] on span "174.7k" at bounding box center [395, 63] width 23 height 8
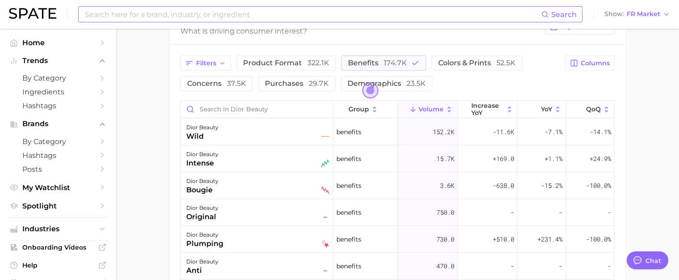
click at [373, 92] on span "Open the dialog" at bounding box center [370, 90] width 16 height 16
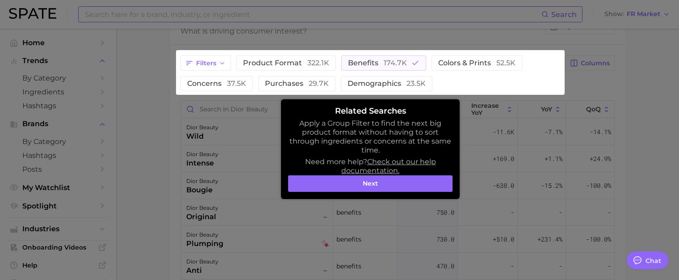
scroll to position [411, 0]
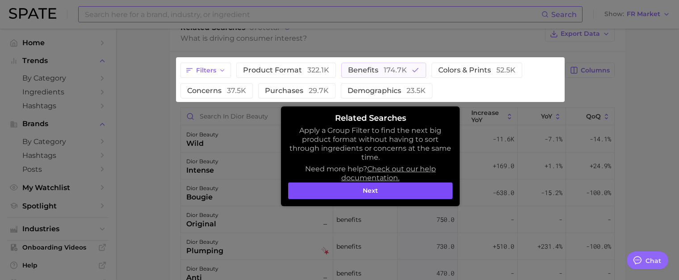
click at [395, 197] on button "Next" at bounding box center [370, 190] width 164 height 17
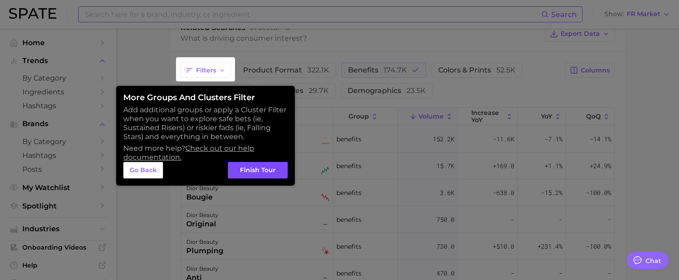
click at [257, 168] on button "Finish Tour" at bounding box center [258, 170] width 60 height 17
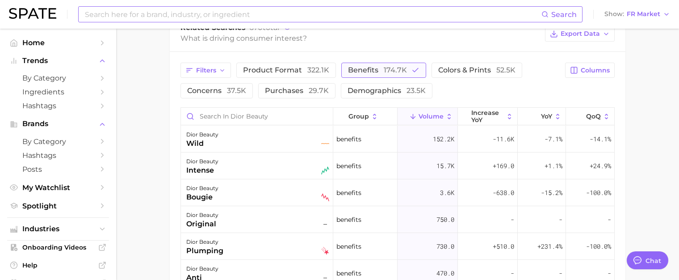
click at [390, 70] on span "174.7k" at bounding box center [395, 70] width 23 height 8
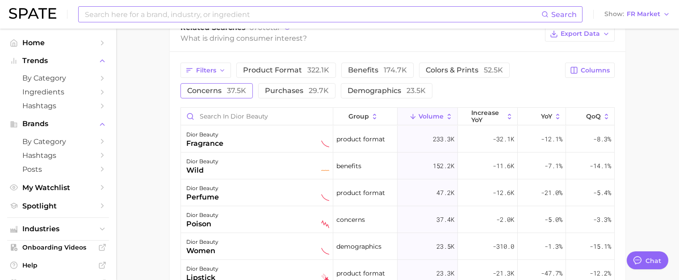
click at [214, 90] on span "concerns 37.5k" at bounding box center [216, 90] width 59 height 8
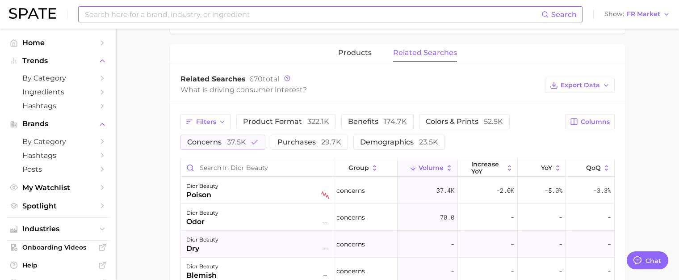
scroll to position [359, 0]
click at [222, 119] on icon "button" at bounding box center [222, 122] width 7 height 7
click at [219, 102] on div "Related Searches 670 total What is driving consumer interest? Export Data" at bounding box center [398, 86] width 456 height 36
click at [248, 140] on button "concerns 37.5k" at bounding box center [223, 142] width 85 height 15
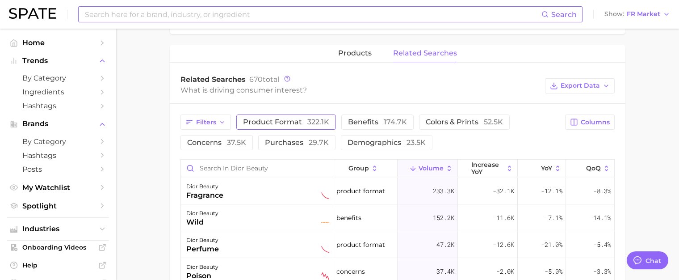
click at [264, 123] on span "product format 322.1k" at bounding box center [286, 122] width 86 height 8
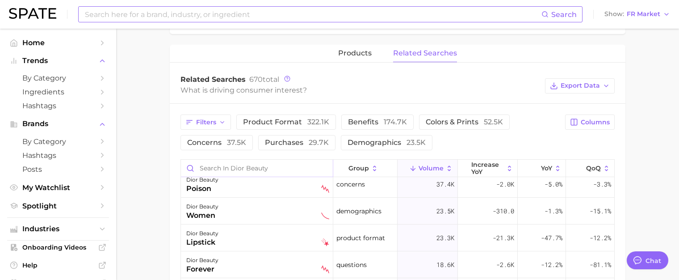
scroll to position [0, 0]
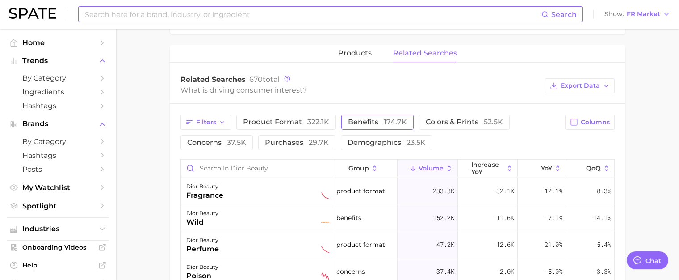
click at [374, 122] on span "benefits 174.7k" at bounding box center [377, 122] width 59 height 8
click at [313, 118] on span "322.1k" at bounding box center [318, 122] width 22 height 8
click at [357, 55] on span "products" at bounding box center [355, 53] width 34 height 8
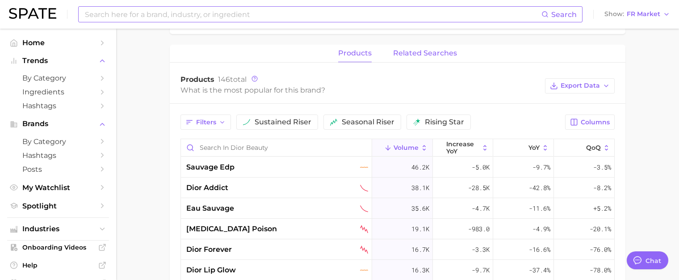
click at [435, 45] on button "related searches" at bounding box center [425, 53] width 64 height 17
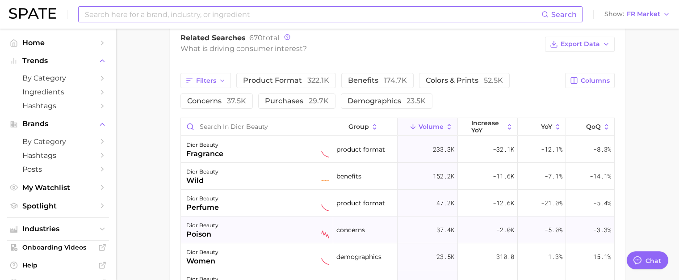
scroll to position [390, 0]
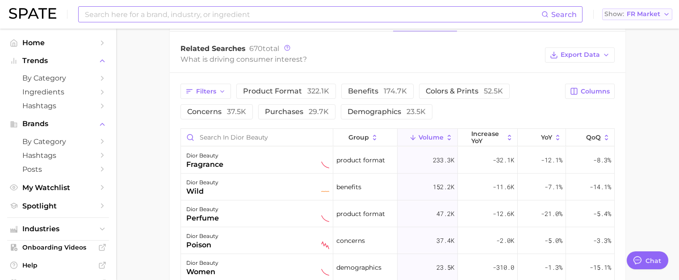
click at [653, 15] on span "FR Market" at bounding box center [644, 14] width 34 height 5
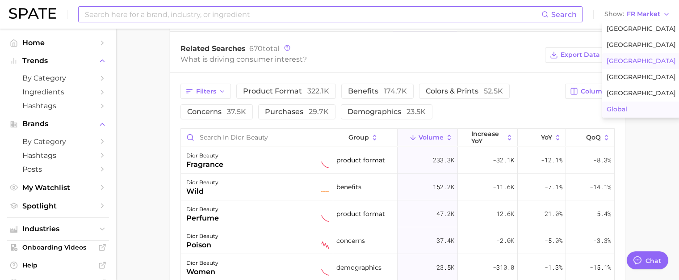
click at [639, 108] on button "Global" at bounding box center [641, 109] width 78 height 16
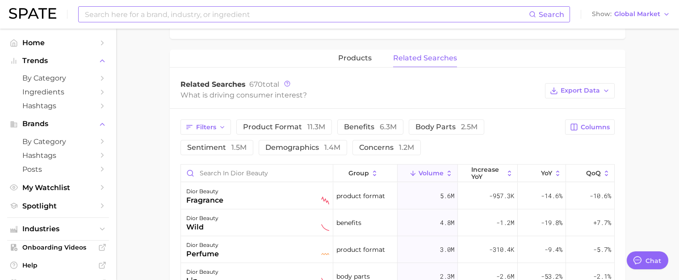
scroll to position [351, 0]
click at [421, 60] on span "related searches" at bounding box center [425, 58] width 64 height 8
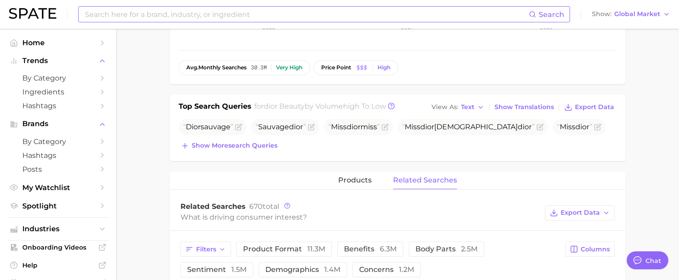
scroll to position [219, 0]
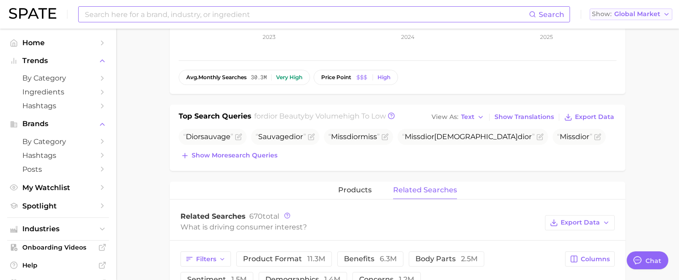
click at [628, 20] on button "Show Global Market" at bounding box center [631, 14] width 83 height 12
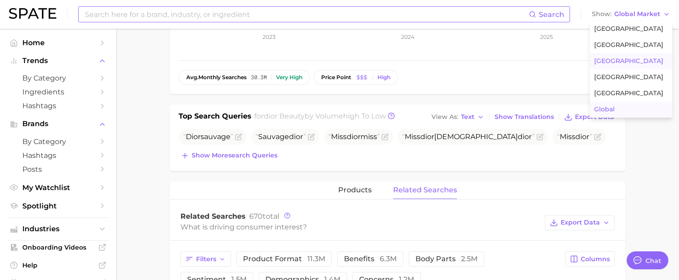
click at [633, 62] on button "France" at bounding box center [631, 61] width 83 height 16
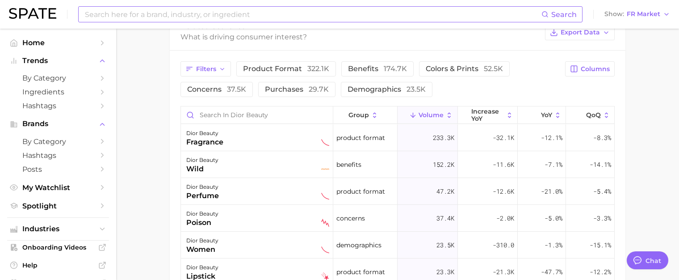
scroll to position [411, 0]
click at [204, 86] on span "concerns 37.5k" at bounding box center [216, 90] width 59 height 8
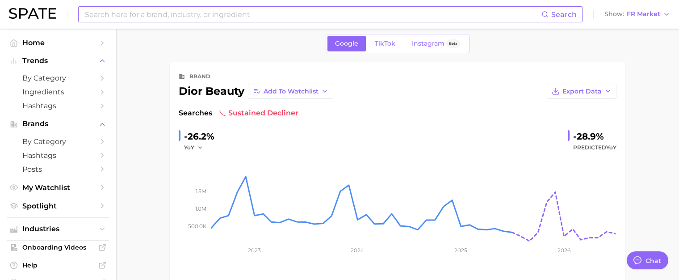
scroll to position [0, 0]
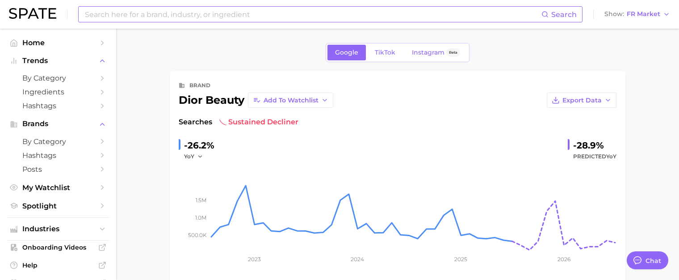
click at [228, 10] on input at bounding box center [313, 14] width 458 height 15
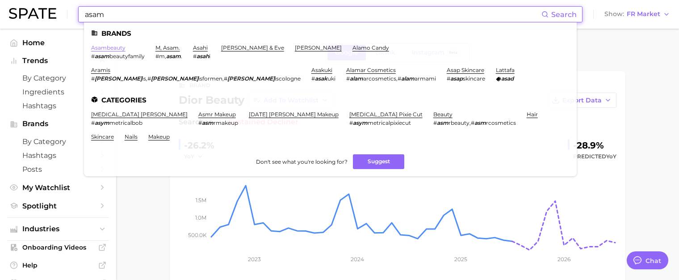
type input "asam"
click at [109, 46] on link "asambeauty" at bounding box center [108, 47] width 34 height 7
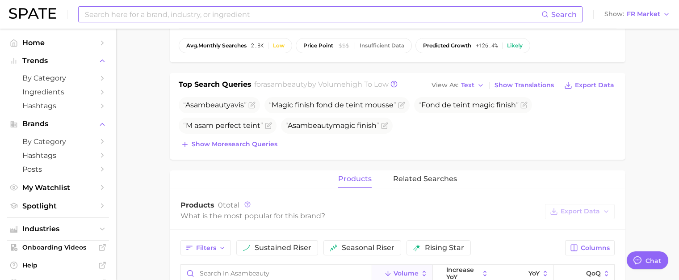
scroll to position [268, 0]
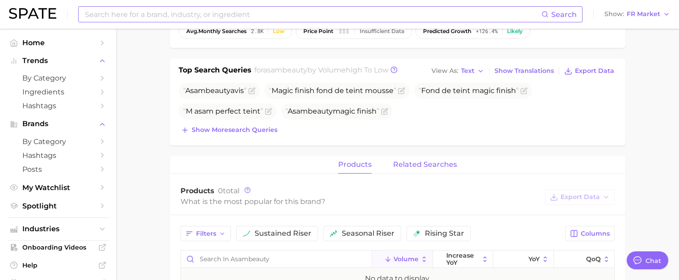
click at [438, 167] on span "related searches" at bounding box center [425, 164] width 64 height 8
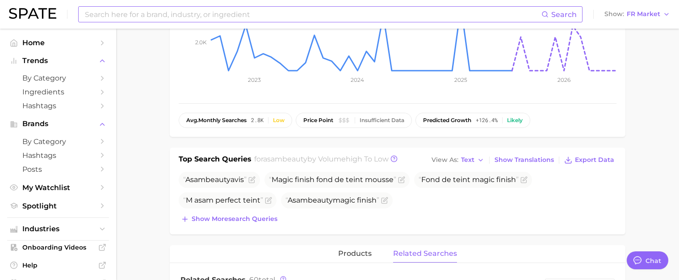
scroll to position [179, 0]
click at [234, 13] on input at bounding box center [313, 14] width 458 height 15
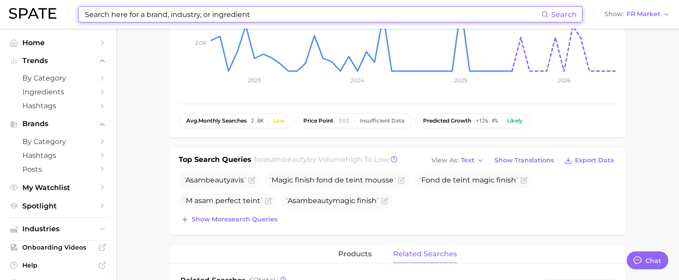
type input "d"
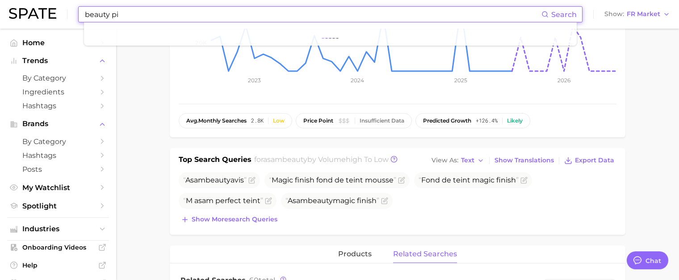
type input "beauty pie"
type textarea "x"
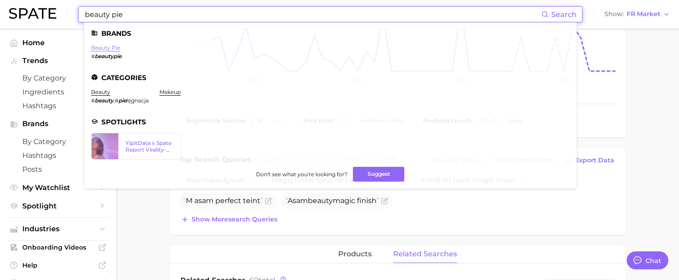
type input "beauty pie"
click at [105, 50] on link "beauty pie" at bounding box center [105, 47] width 29 height 7
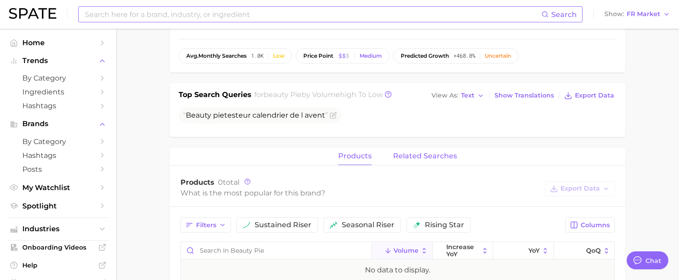
click at [426, 157] on span "related searches" at bounding box center [425, 156] width 64 height 8
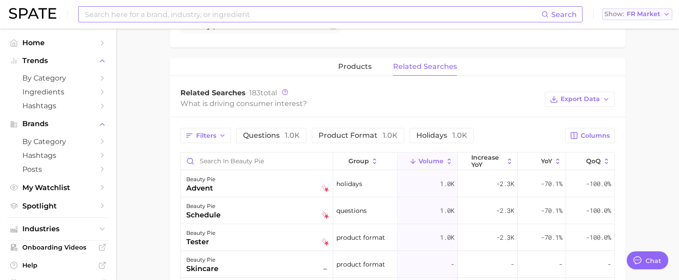
click at [648, 13] on span "FR Market" at bounding box center [644, 14] width 34 height 5
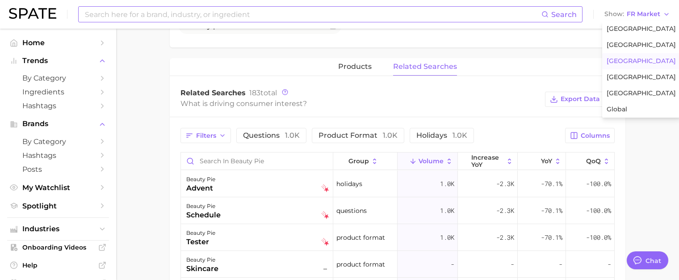
click at [158, 66] on main "Google TikTok Instagram Beta brand beauty pie Add to Watchlist Export Data Sear…" at bounding box center [397, 91] width 563 height 791
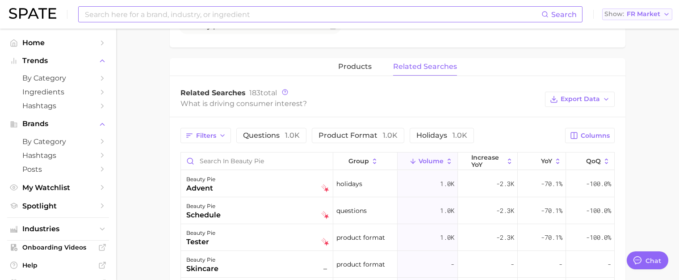
click at [640, 17] on span "FR Market" at bounding box center [644, 14] width 34 height 5
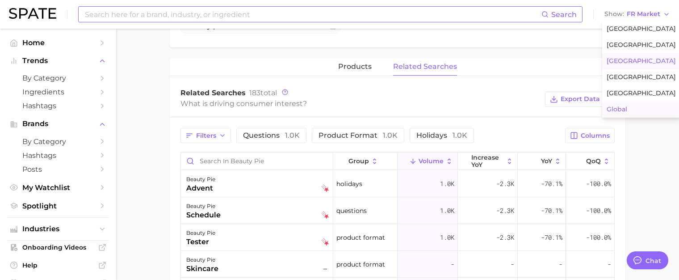
click at [619, 109] on span "Global" at bounding box center [617, 109] width 21 height 8
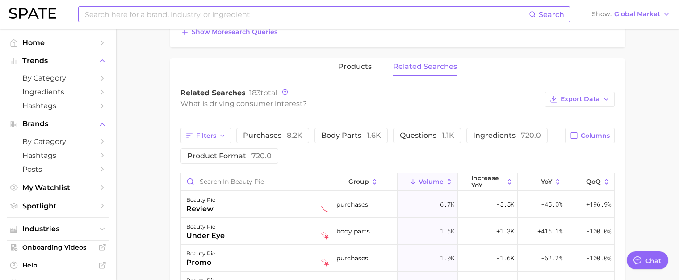
scroll to position [346, 0]
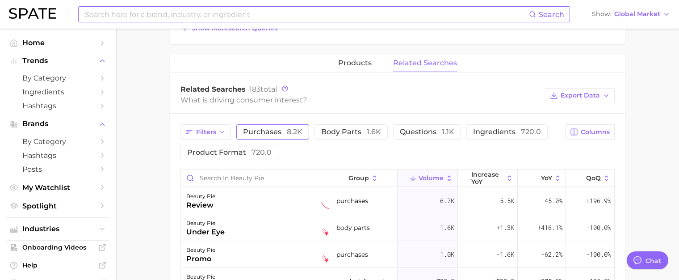
click at [279, 127] on span "purchases 8.2k" at bounding box center [272, 131] width 59 height 8
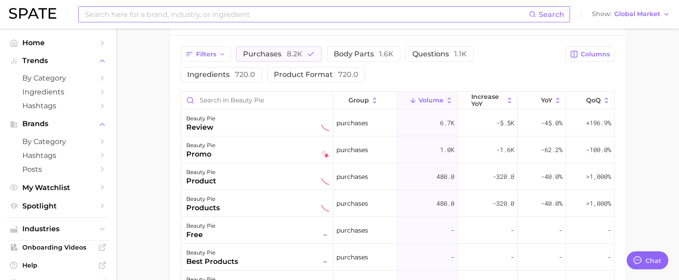
scroll to position [435, 0]
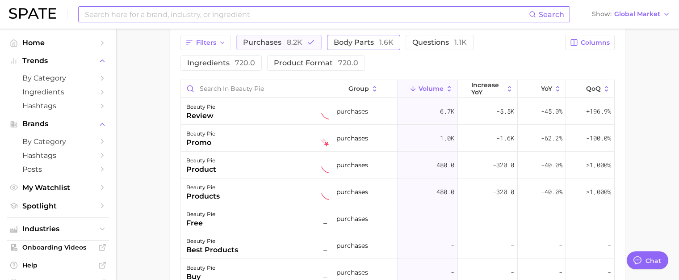
click at [338, 41] on span "body parts 1.6k" at bounding box center [364, 42] width 60 height 8
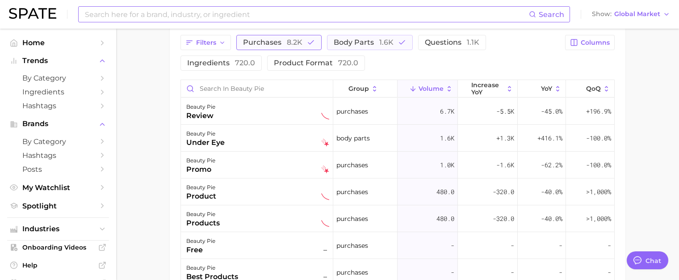
click at [290, 36] on button "purchases 8.2k" at bounding box center [278, 42] width 85 height 15
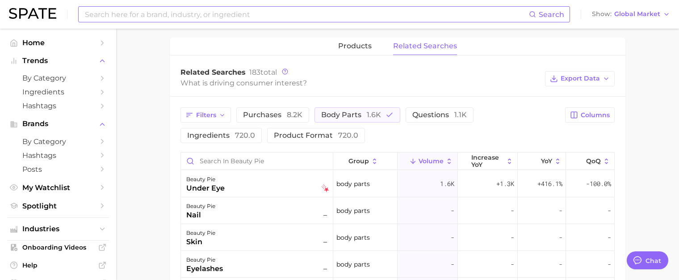
scroll to position [346, 0]
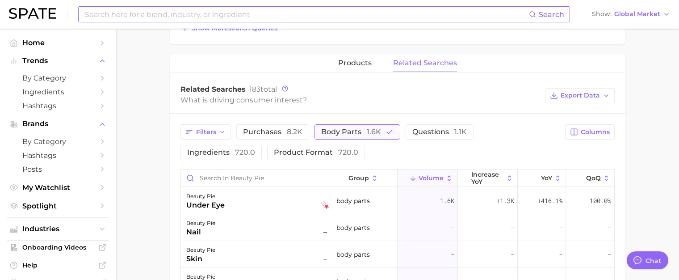
click at [380, 124] on button "body parts 1.6k" at bounding box center [358, 131] width 86 height 15
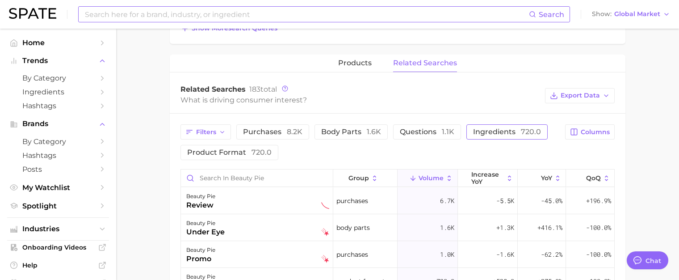
click at [475, 126] on button "ingredients 720.0" at bounding box center [507, 131] width 81 height 15
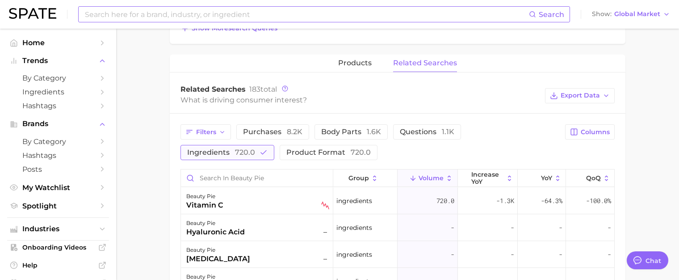
click at [255, 148] on span "ingredients 720.0" at bounding box center [221, 152] width 68 height 8
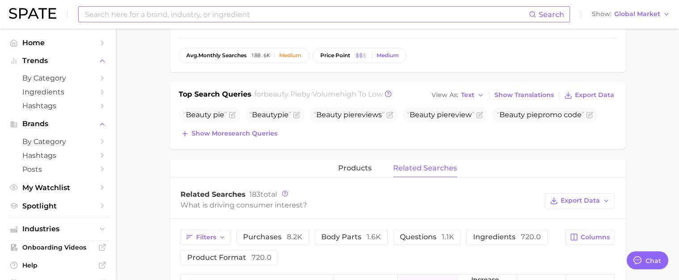
scroll to position [212, 0]
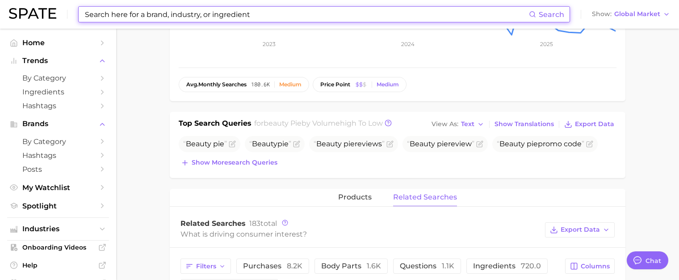
click at [213, 13] on input at bounding box center [306, 14] width 445 height 15
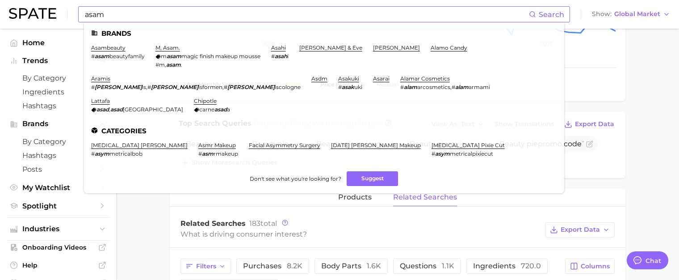
click at [113, 52] on li "asambeauty # asam beautyfamily" at bounding box center [118, 56] width 54 height 24
click at [113, 51] on link "asambeauty" at bounding box center [108, 47] width 34 height 7
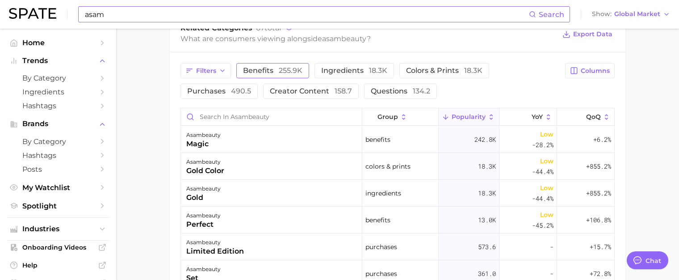
click at [263, 70] on span "benefits 255.9k" at bounding box center [272, 70] width 59 height 7
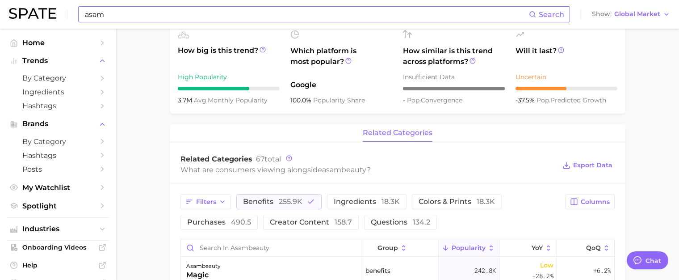
scroll to position [268, 0]
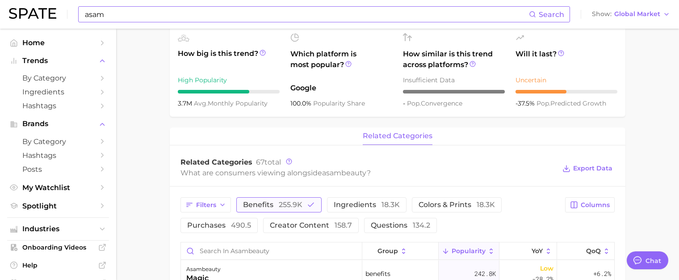
click at [286, 207] on span "255.9k" at bounding box center [291, 204] width 24 height 8
click at [341, 202] on span "ingredients 18.3k" at bounding box center [354, 204] width 66 height 7
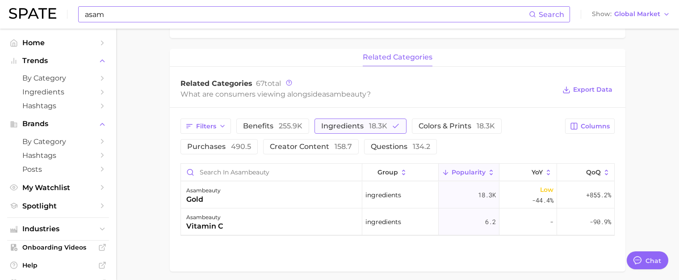
scroll to position [358, 0]
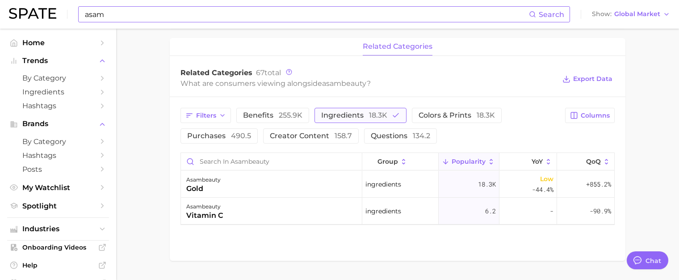
click at [374, 113] on span "18.3k" at bounding box center [378, 115] width 18 height 8
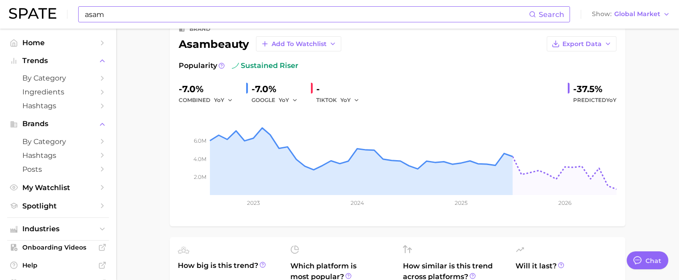
scroll to position [0, 0]
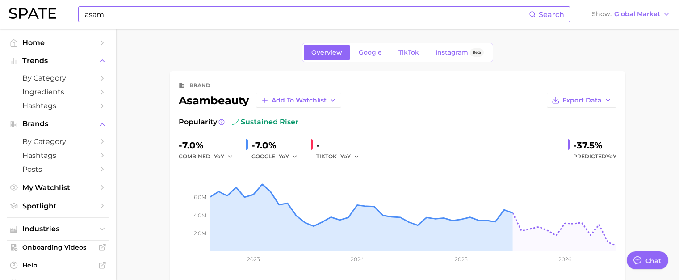
click at [243, 20] on input "asam" at bounding box center [306, 14] width 445 height 15
type input "a"
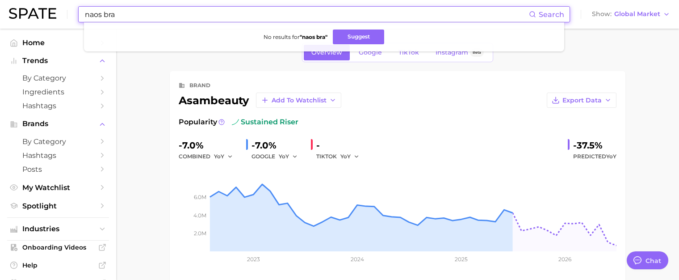
click at [150, 13] on input "naos bra" at bounding box center [306, 14] width 445 height 15
click at [240, 14] on input "natural area open space" at bounding box center [306, 14] width 445 height 15
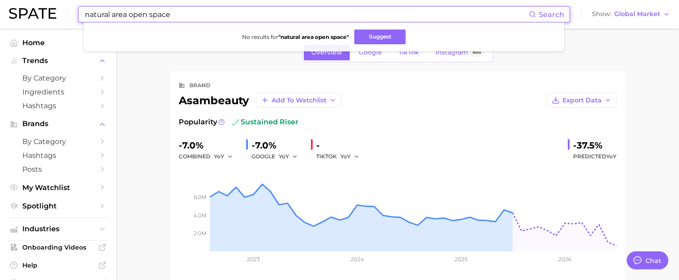
click at [240, 14] on input "natural area open space" at bounding box center [306, 14] width 445 height 15
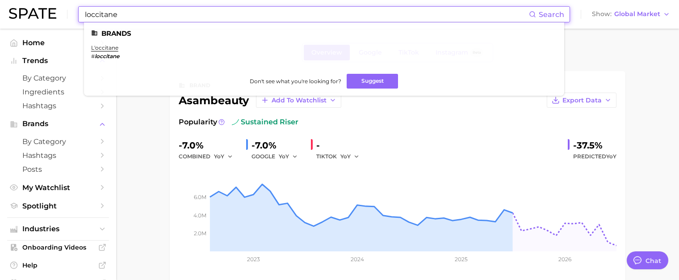
type input "loccitane"
click at [84, 49] on ul "Brands l'occitane # loccitane Don't see what you're looking for? Suggest" at bounding box center [324, 58] width 480 height 73
click at [93, 48] on link "l'occitane" at bounding box center [104, 47] width 27 height 7
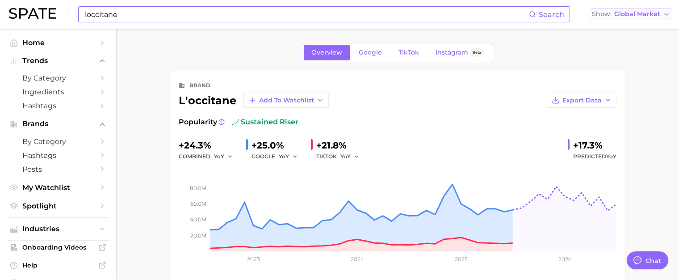
click at [644, 17] on span "Global Market" at bounding box center [638, 14] width 46 height 5
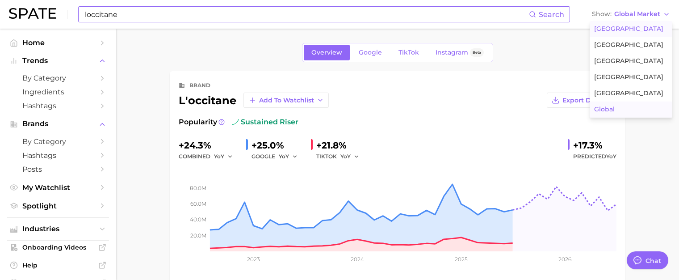
click at [636, 27] on span "United States" at bounding box center [628, 29] width 69 height 8
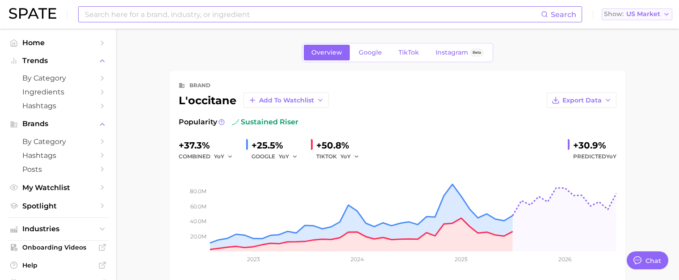
click at [658, 12] on span "US Market" at bounding box center [644, 14] width 34 height 5
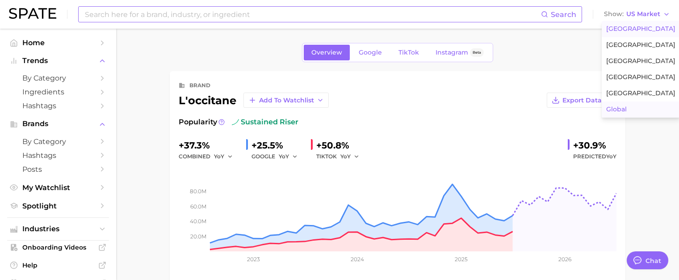
click at [620, 108] on span "Global" at bounding box center [616, 109] width 21 height 8
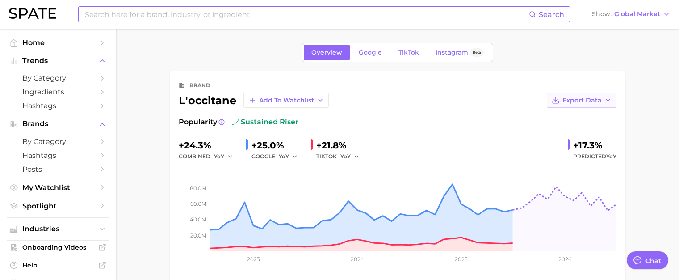
click at [582, 101] on span "Export Data" at bounding box center [582, 101] width 39 height 8
click at [571, 130] on span "Time Series Image" at bounding box center [564, 133] width 60 height 8
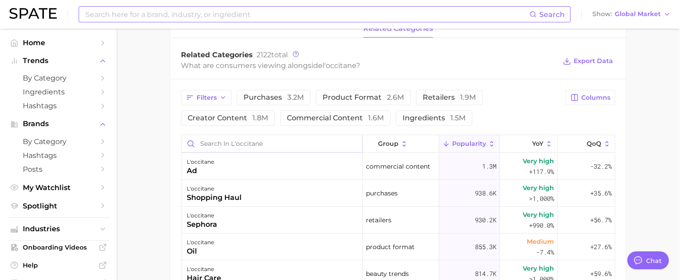
scroll to position [402, 0]
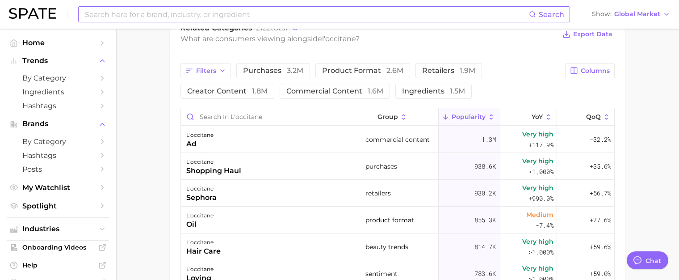
click at [128, 88] on main "Overview Google TikTok Instagram Beta brand l'occitane Add to Watchlist Export …" at bounding box center [397, 34] width 563 height 817
click at [413, 88] on span "ingredients 1.5m" at bounding box center [433, 91] width 63 height 7
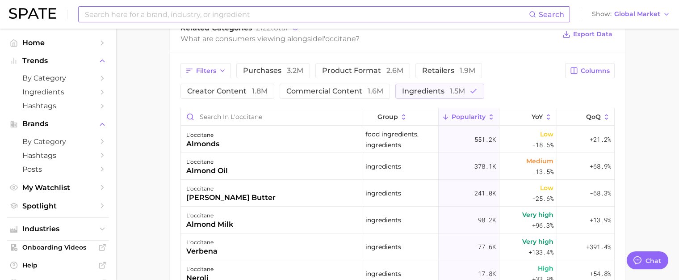
type textarea "x"
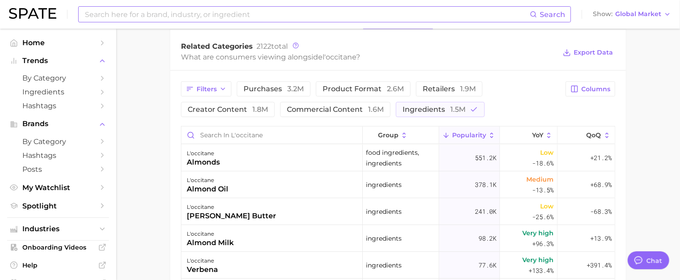
scroll to position [369, 0]
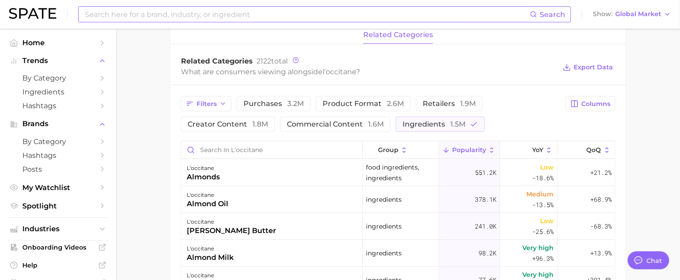
click at [202, 22] on div "Search Show Global Market" at bounding box center [340, 14] width 662 height 29
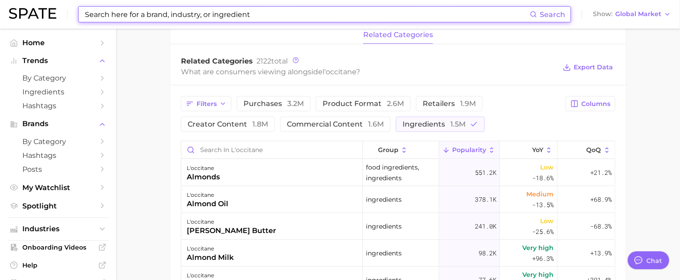
click at [203, 18] on input at bounding box center [307, 14] width 446 height 15
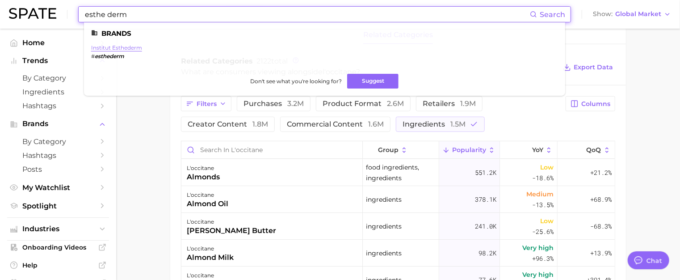
type input "esthe derm"
click at [127, 49] on link "institut esthederm" at bounding box center [116, 47] width 51 height 7
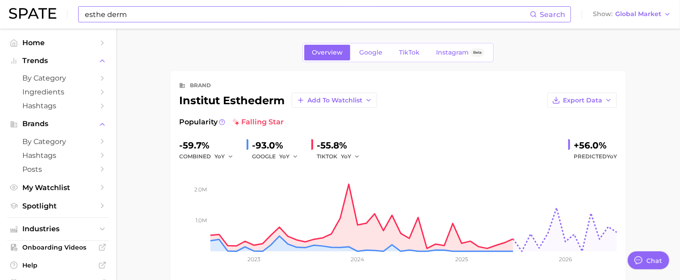
click at [229, 104] on div "institut esthederm Add to Watchlist" at bounding box center [278, 100] width 198 height 15
click at [228, 103] on div "institut esthederm Add to Watchlist" at bounding box center [278, 100] width 198 height 15
copy div "institut esthederm"
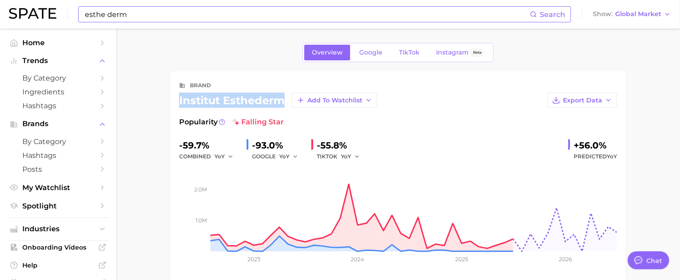
click at [246, 100] on div "institut esthederm Add to Watchlist" at bounding box center [278, 100] width 198 height 15
click at [645, 13] on span "Global Market" at bounding box center [638, 14] width 46 height 5
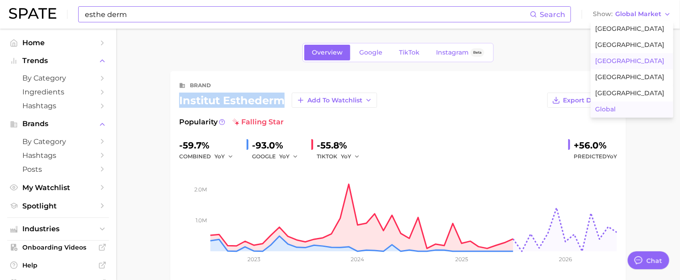
click at [619, 58] on button "France" at bounding box center [632, 61] width 83 height 16
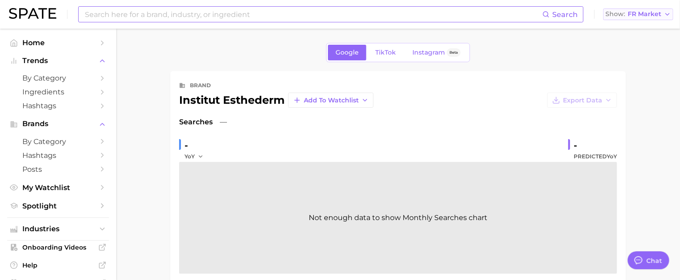
click at [644, 16] on span "FR Market" at bounding box center [645, 14] width 34 height 5
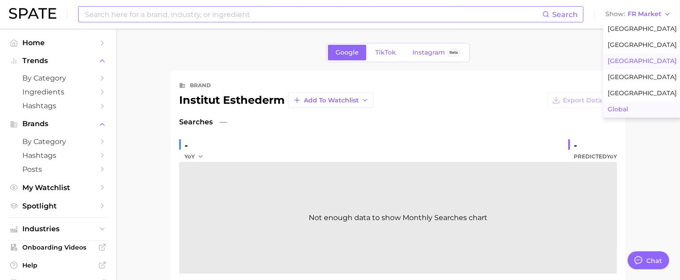
click at [613, 112] on span "Global" at bounding box center [618, 109] width 21 height 8
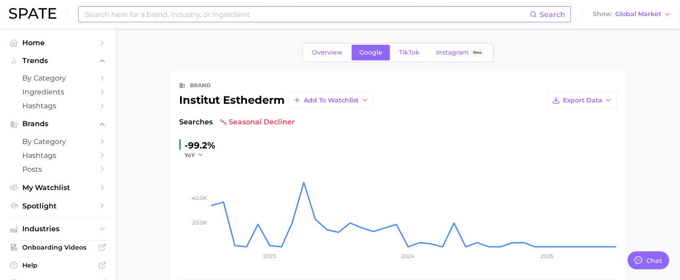
click at [404, 89] on div "brand" at bounding box center [398, 85] width 438 height 11
click at [341, 55] on span "Overview" at bounding box center [327, 53] width 31 height 8
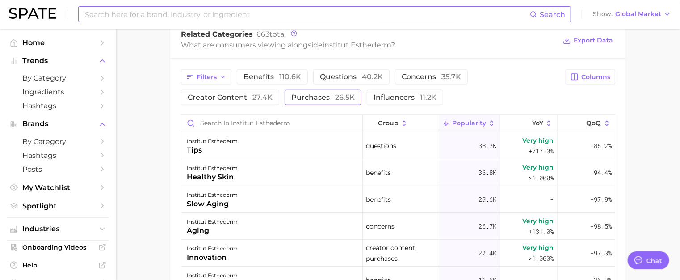
scroll to position [358, 0]
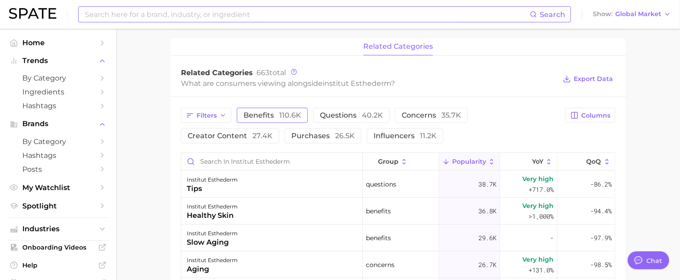
click at [278, 109] on button "benefits 110.6k" at bounding box center [272, 115] width 71 height 15
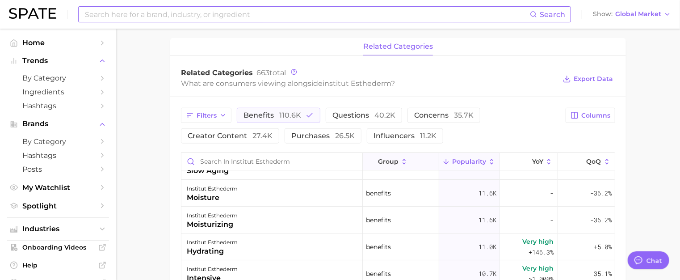
scroll to position [0, 0]
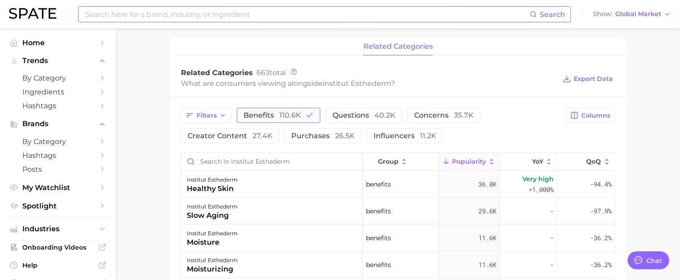
click at [286, 116] on span "110.6k" at bounding box center [290, 115] width 22 height 8
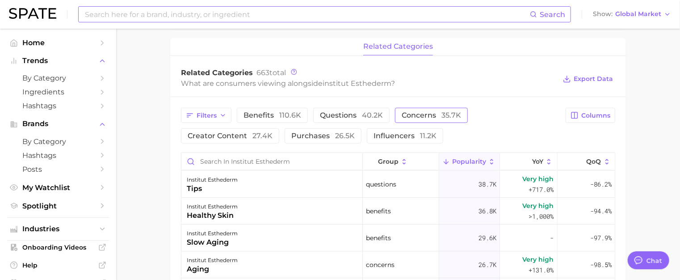
click at [429, 114] on span "concerns 35.7k" at bounding box center [431, 115] width 59 height 7
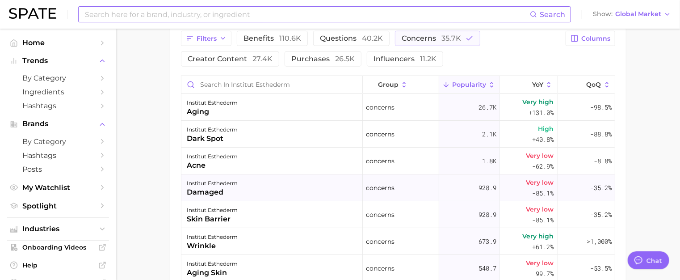
scroll to position [447, 0]
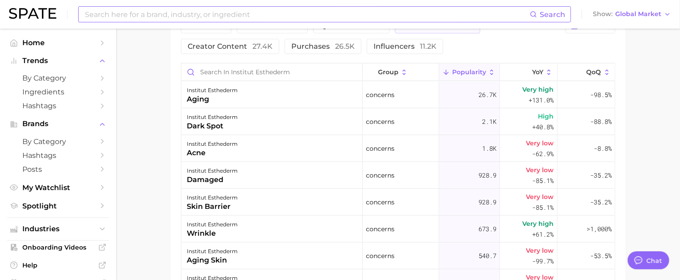
click at [178, 17] on input at bounding box center [307, 14] width 446 height 15
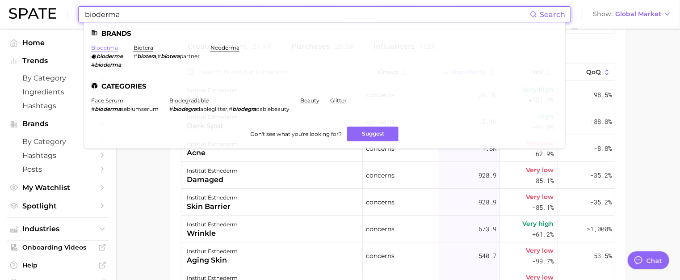
type input "bioderma"
click at [102, 51] on link "bioderma" at bounding box center [104, 47] width 27 height 7
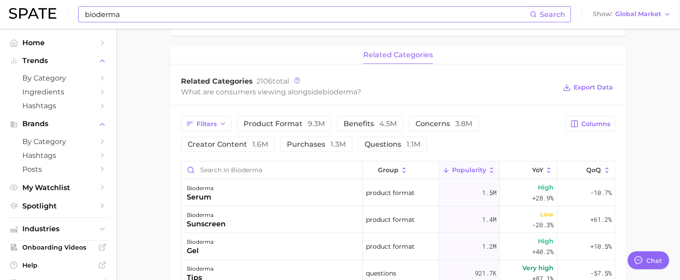
scroll to position [313, 0]
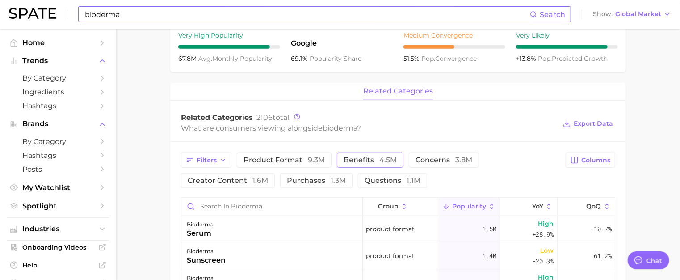
click at [378, 165] on button "benefits 4.5m" at bounding box center [370, 159] width 67 height 15
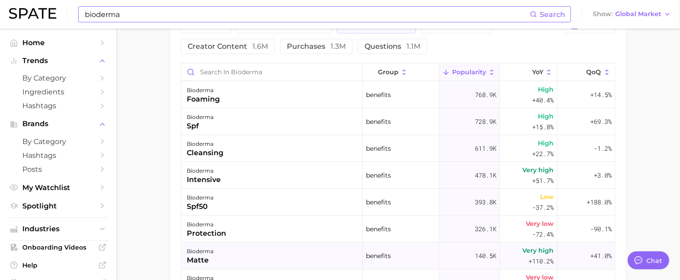
scroll to position [402, 0]
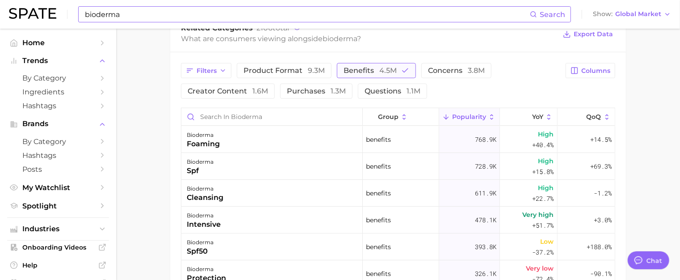
click at [379, 69] on span "4.5m" at bounding box center [387, 70] width 17 height 8
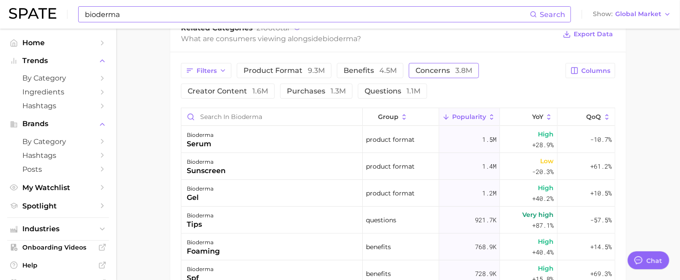
click at [463, 68] on span "3.8m" at bounding box center [463, 70] width 17 height 8
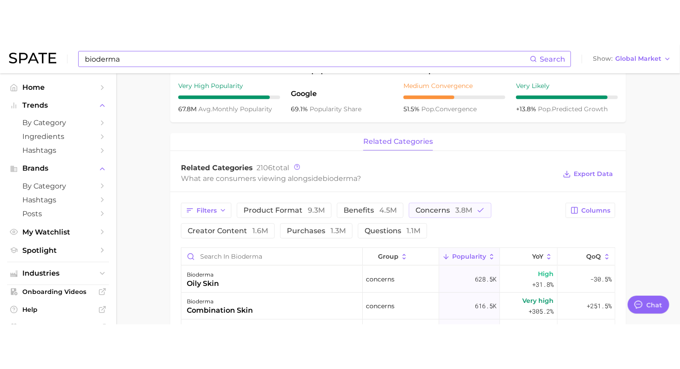
scroll to position [307, 0]
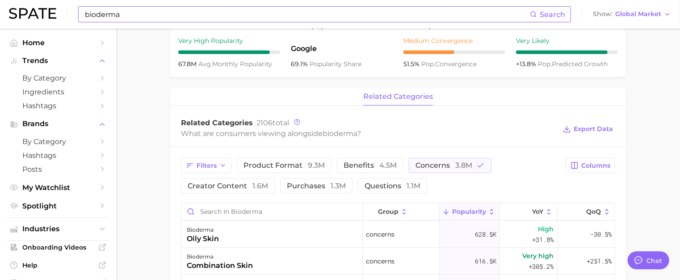
drag, startPoint x: 467, startPoint y: 163, endPoint x: 427, endPoint y: 147, distance: 42.3
click at [434, 162] on span "concerns 3.8m" at bounding box center [444, 165] width 57 height 7
click at [402, 128] on div "What are consumers viewing alongside bioderma ?" at bounding box center [368, 133] width 375 height 12
type textarea "x"
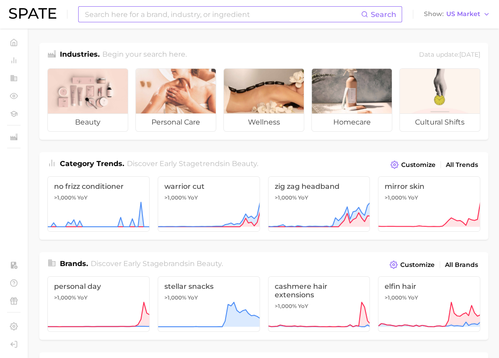
click at [165, 12] on input at bounding box center [222, 14] width 277 height 15
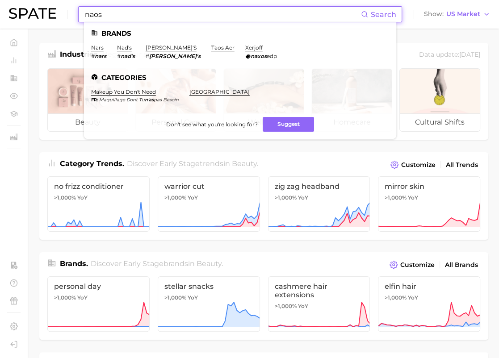
type input "naos"
